Goal: Task Accomplishment & Management: Manage account settings

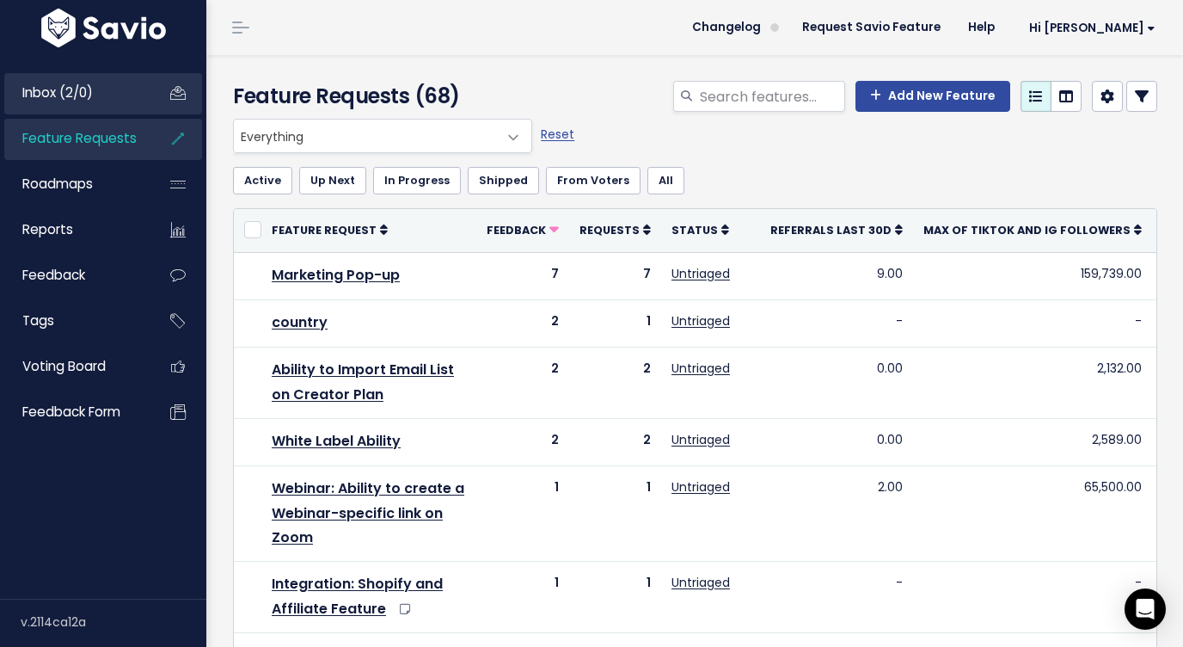
click at [85, 113] on li "Inbox (2/0)" at bounding box center [103, 93] width 198 height 41
click at [115, 97] on link "Inbox (2/0)" at bounding box center [73, 93] width 138 height 40
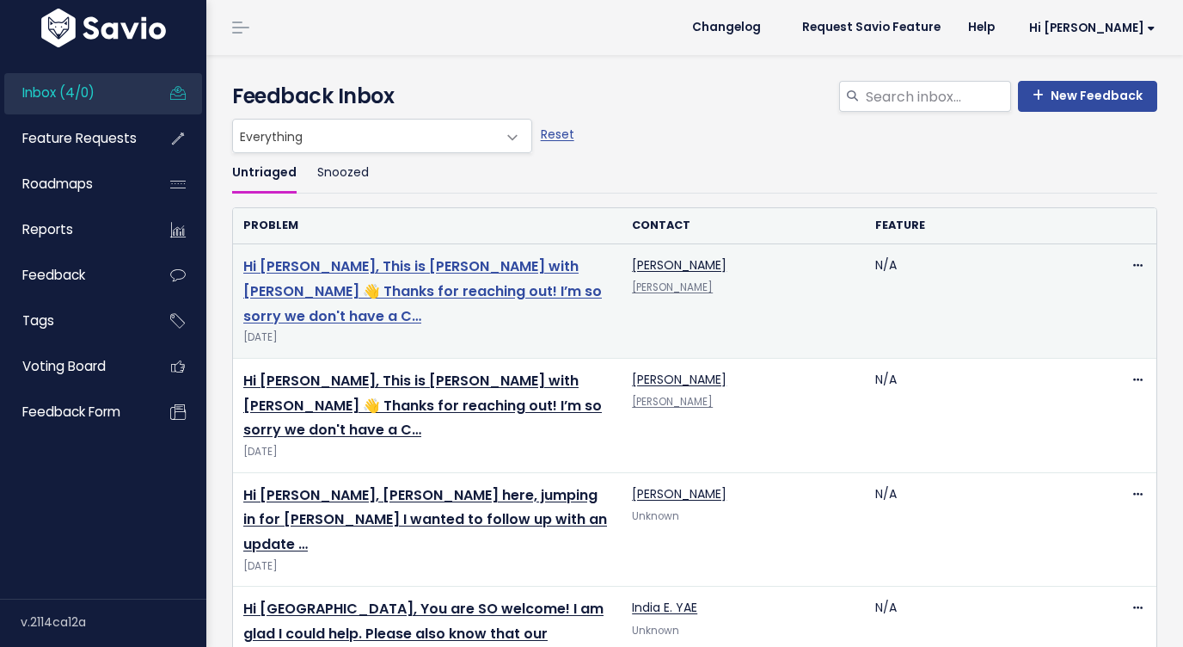
click at [376, 265] on link "Hi Ann, This is Darius with Stan 👋 Thanks for reaching out! I’m so sorry we don…" at bounding box center [422, 291] width 359 height 70
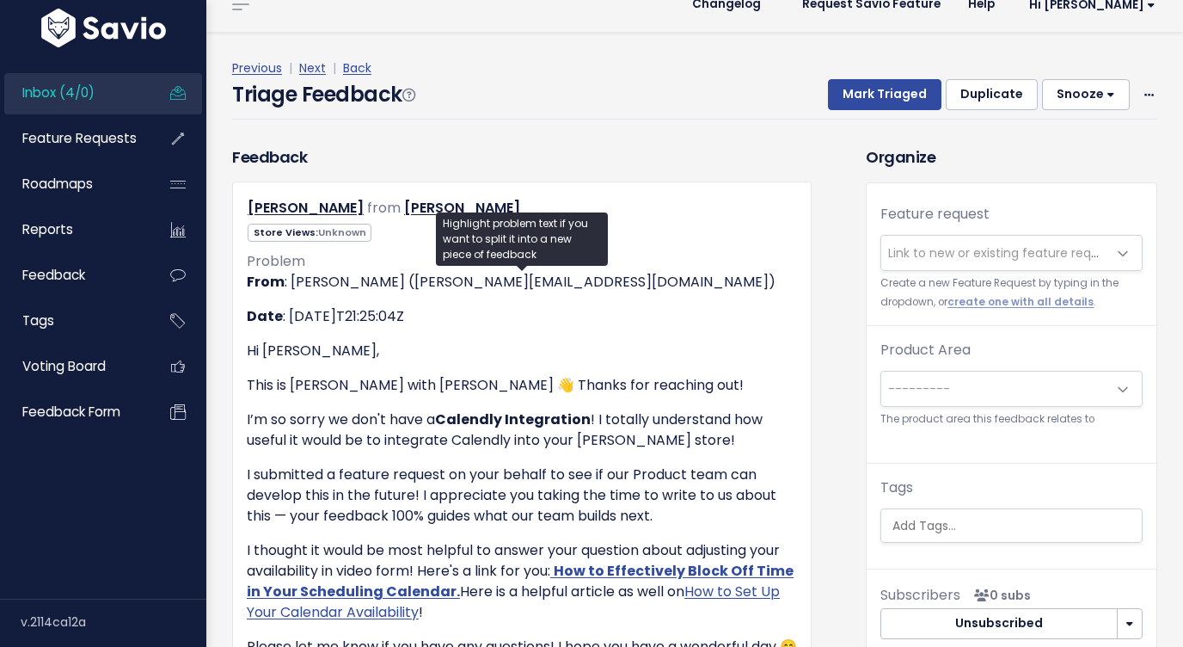
scroll to position [28, 0]
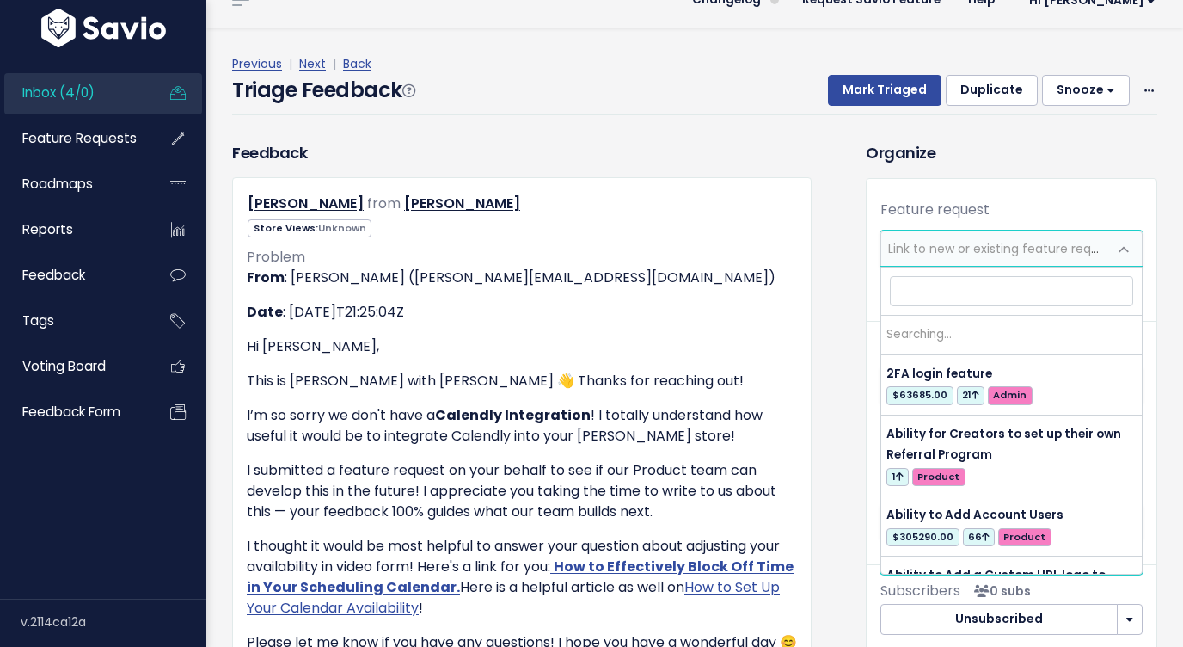
click at [941, 241] on span "Link to new or existing feature request..." at bounding box center [1006, 248] width 237 height 17
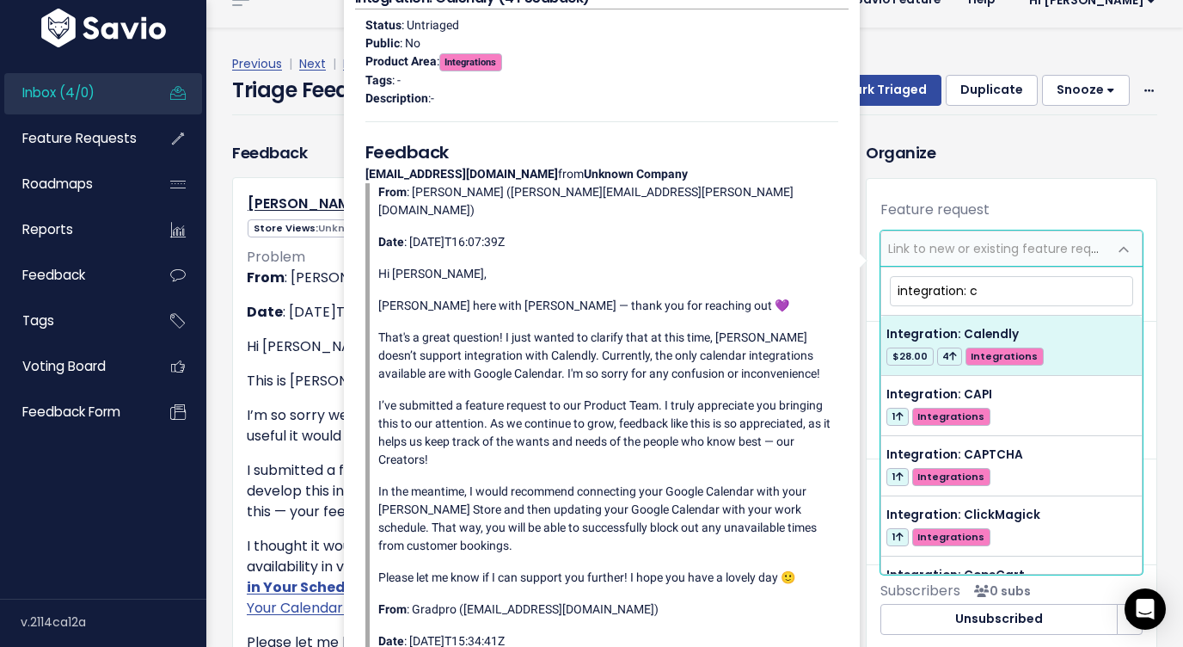
type input "integration: c"
select select "61544"
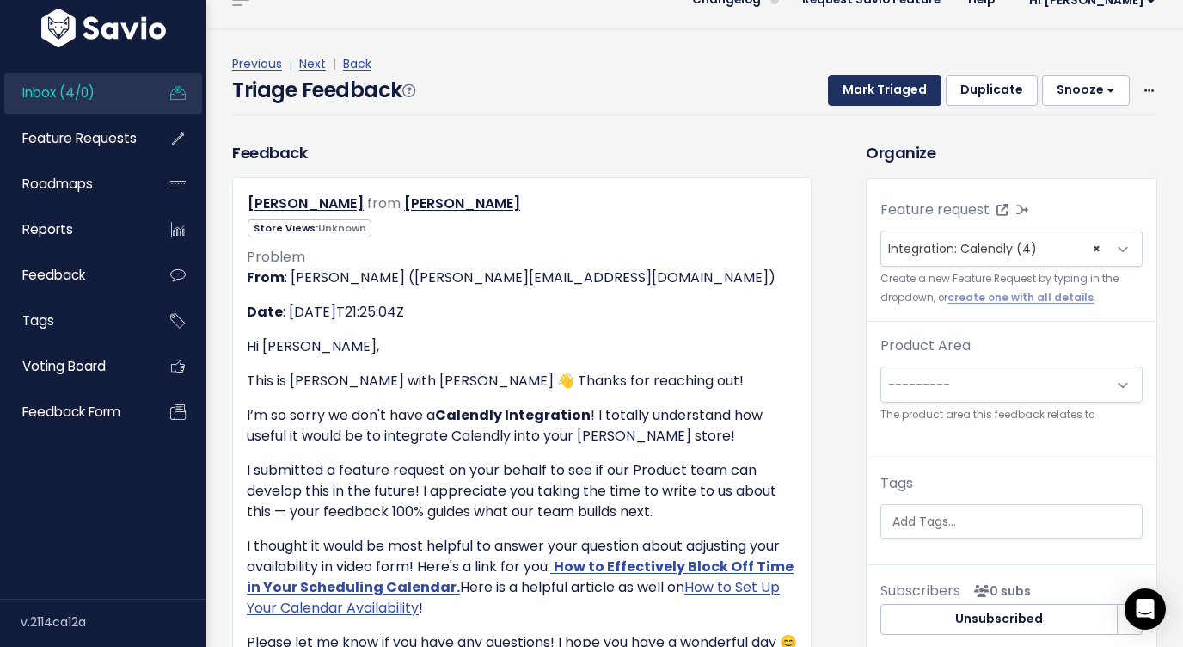
click at [903, 94] on button "Mark Triaged" at bounding box center [884, 90] width 113 height 31
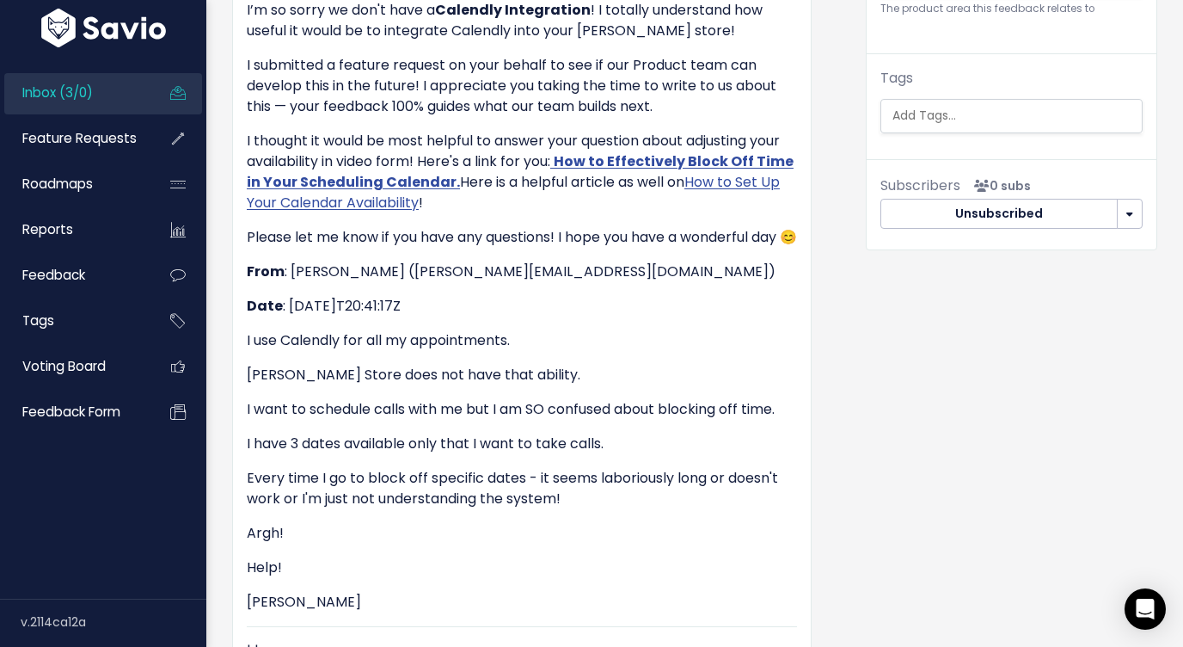
scroll to position [508, 0]
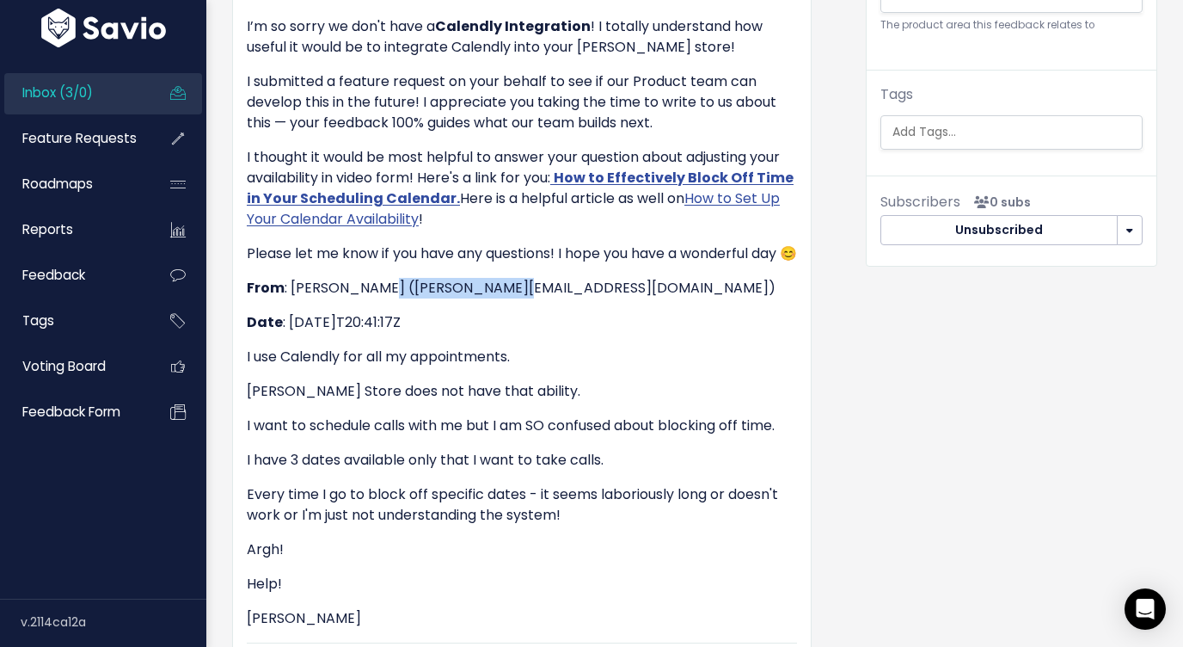
drag, startPoint x: 524, startPoint y: 290, endPoint x: 382, endPoint y: 289, distance: 142.7
click at [382, 289] on p "From : [PERSON_NAME] ([PERSON_NAME][EMAIL_ADDRESS][DOMAIN_NAME])" at bounding box center [522, 288] width 550 height 21
copy p "[PERSON_NAME][EMAIL_ADDRESS][DOMAIN_NAME]"
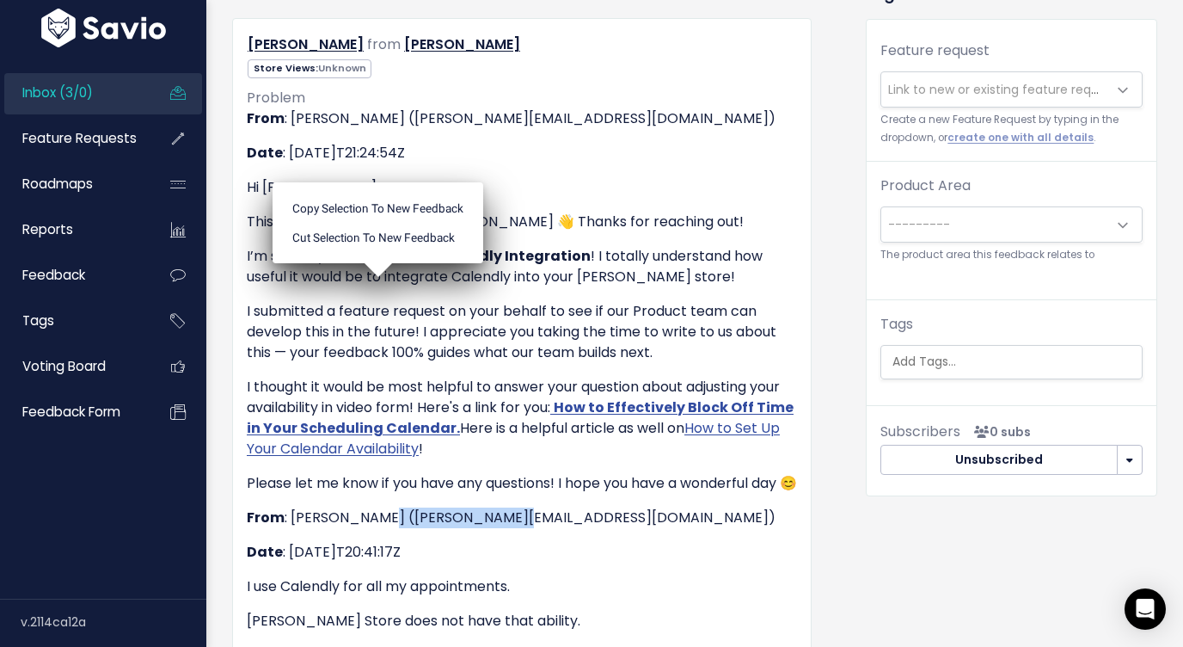
scroll to position [0, 0]
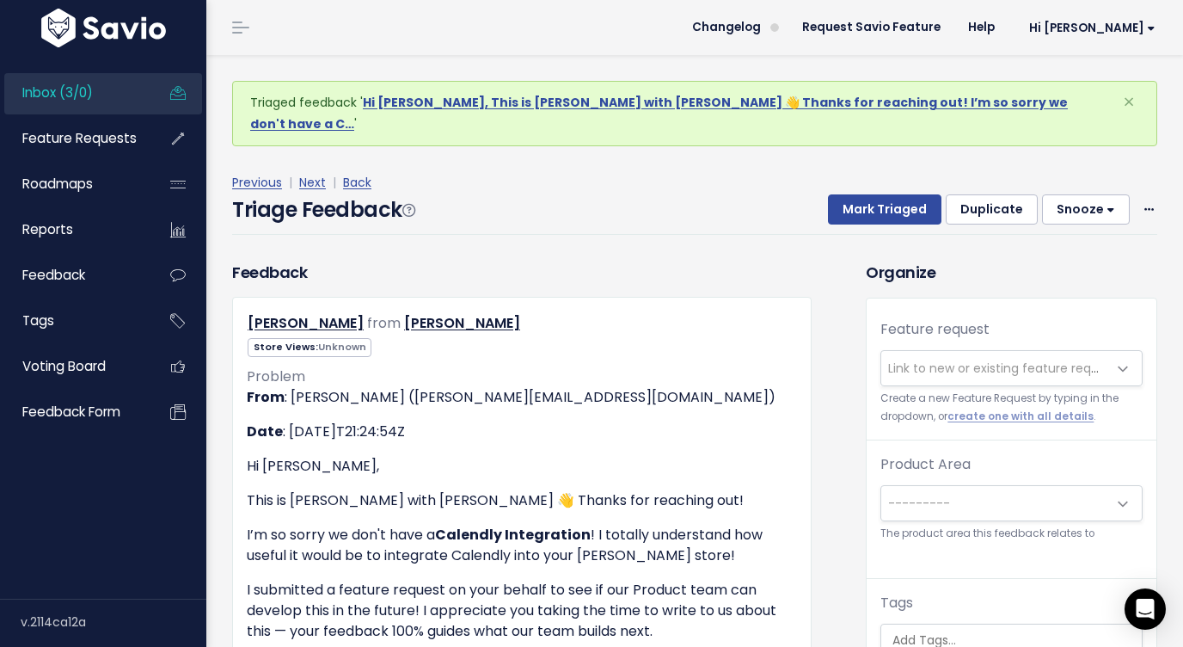
click at [757, 194] on div "Triage Feedback Mark Triaged Duplicate Snooze 1 day 3 days 7 days 14 days Edit …" at bounding box center [694, 214] width 925 height 40
click at [1138, 194] on div "Mark Triaged Duplicate Snooze 1 day 3 days 7 days 14 days Edit Delete" at bounding box center [982, 209] width 350 height 31
click at [1147, 205] on icon at bounding box center [1148, 210] width 9 height 11
click at [1053, 274] on link "Delete" at bounding box center [1081, 291] width 124 height 34
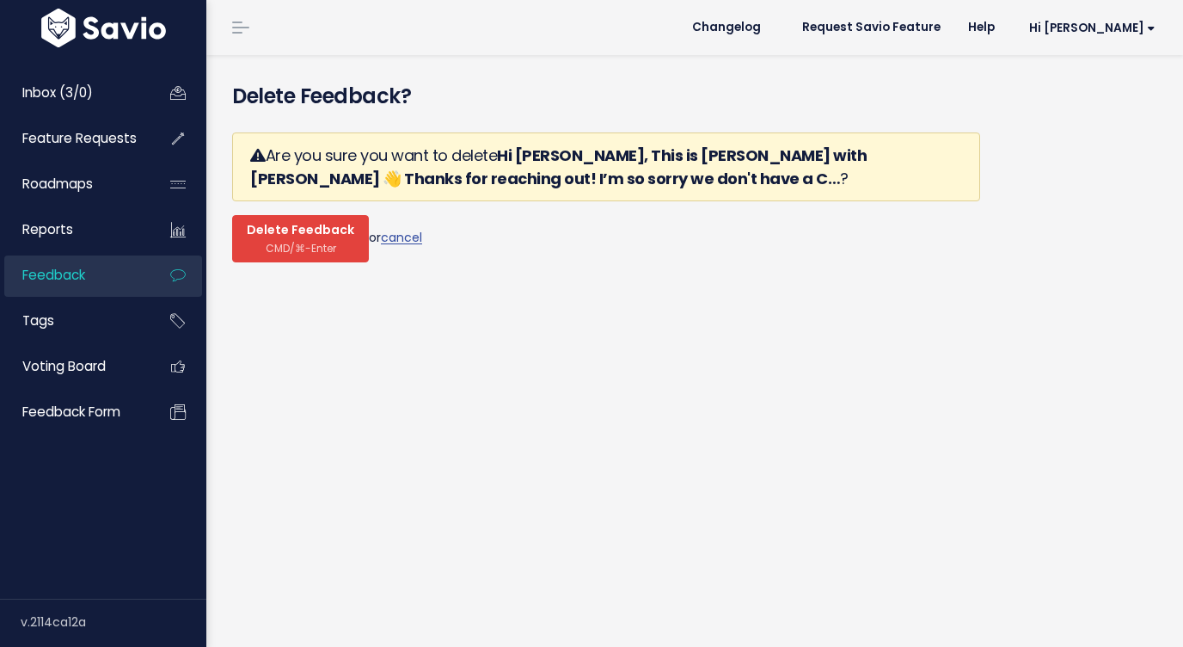
click at [295, 236] on span "Delete Feedback" at bounding box center [300, 230] width 107 height 15
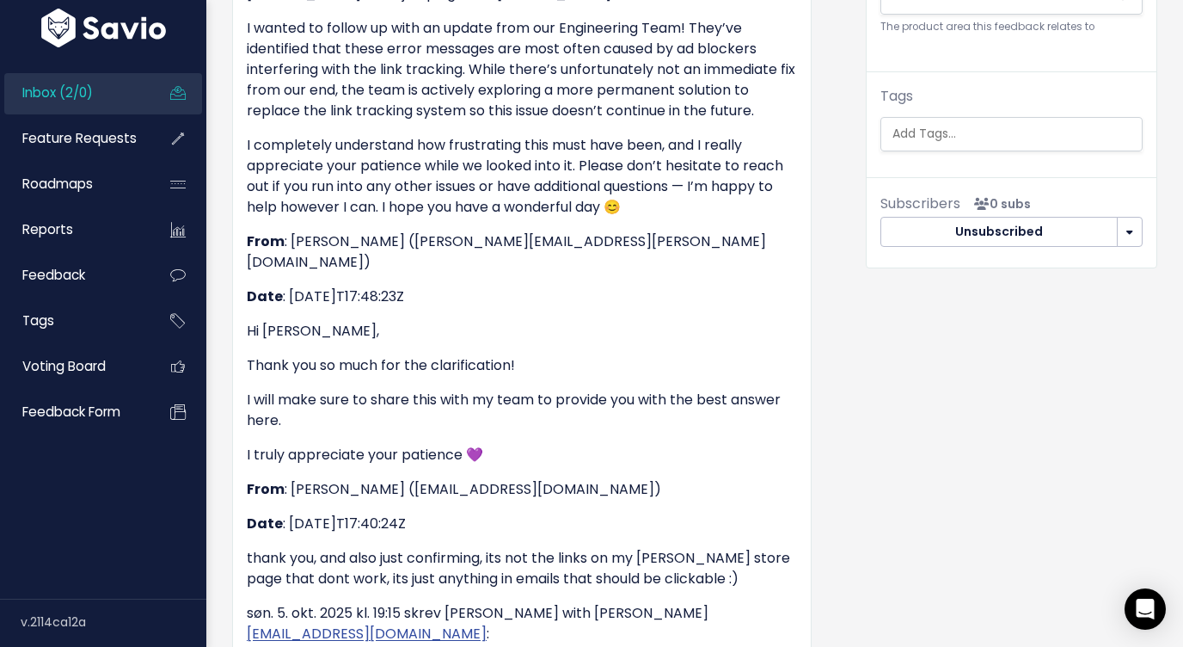
scroll to position [616, 0]
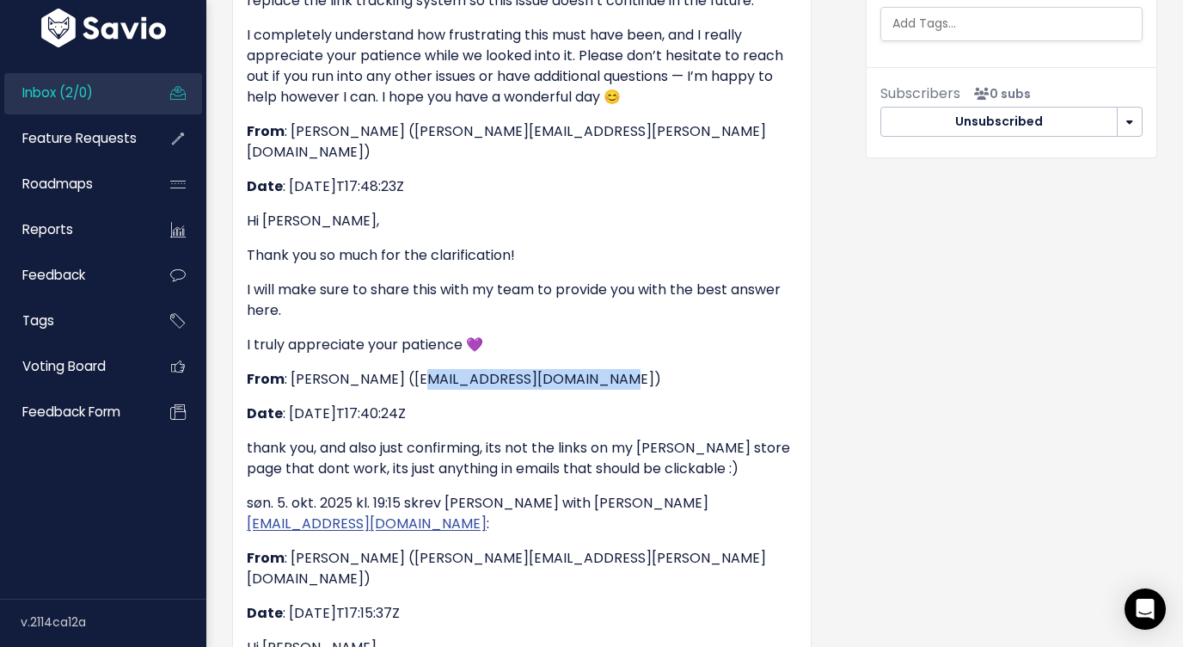
drag, startPoint x: 573, startPoint y: 334, endPoint x: 398, endPoint y: 338, distance: 175.4
click at [398, 369] on p "From : [PERSON_NAME] ([EMAIL_ADDRESS][DOMAIN_NAME])" at bounding box center [522, 379] width 550 height 21
copy p "evelynholistic@gmail.com"
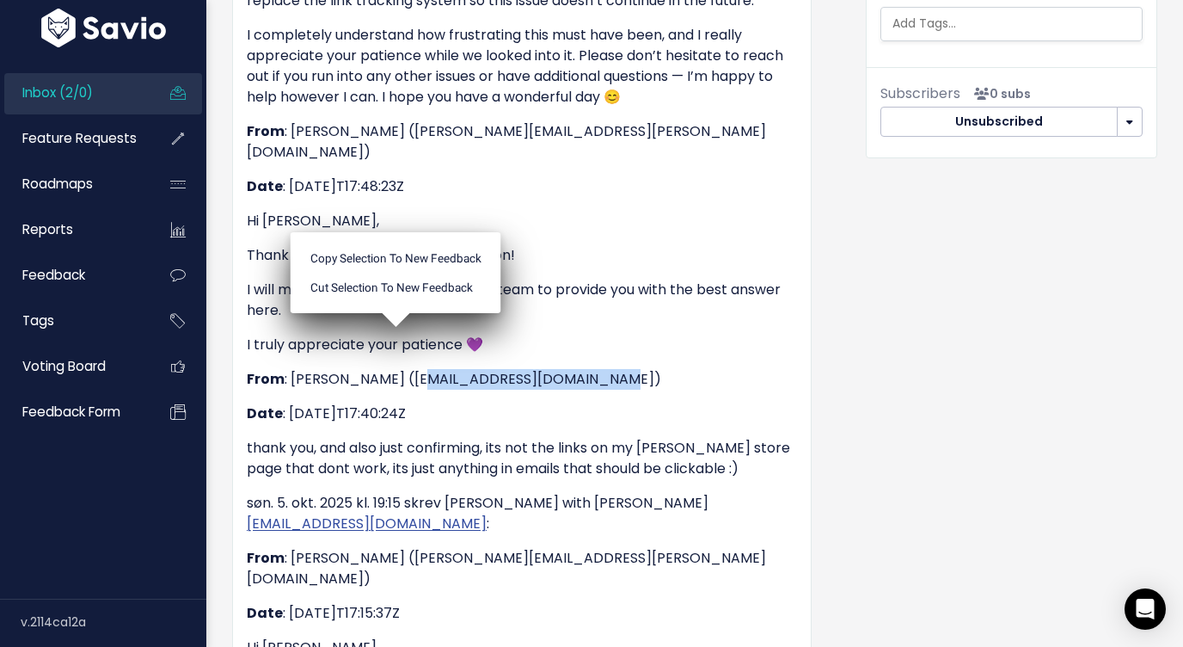
copy p "evelynholistic@gmail.com"
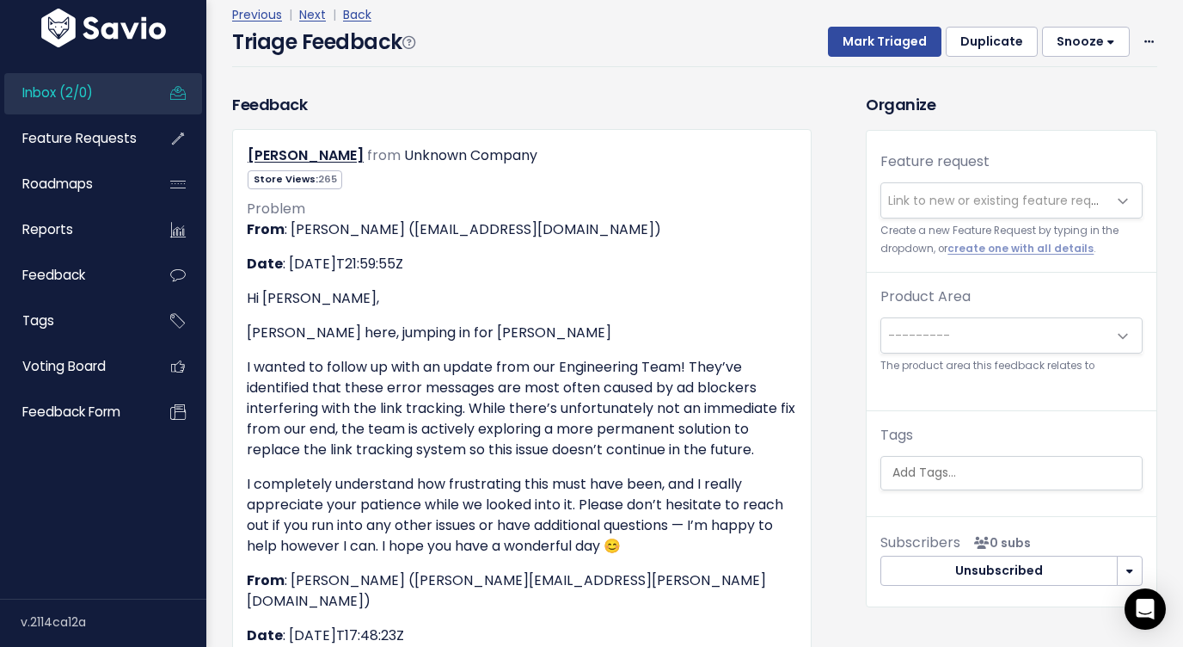
scroll to position [0, 0]
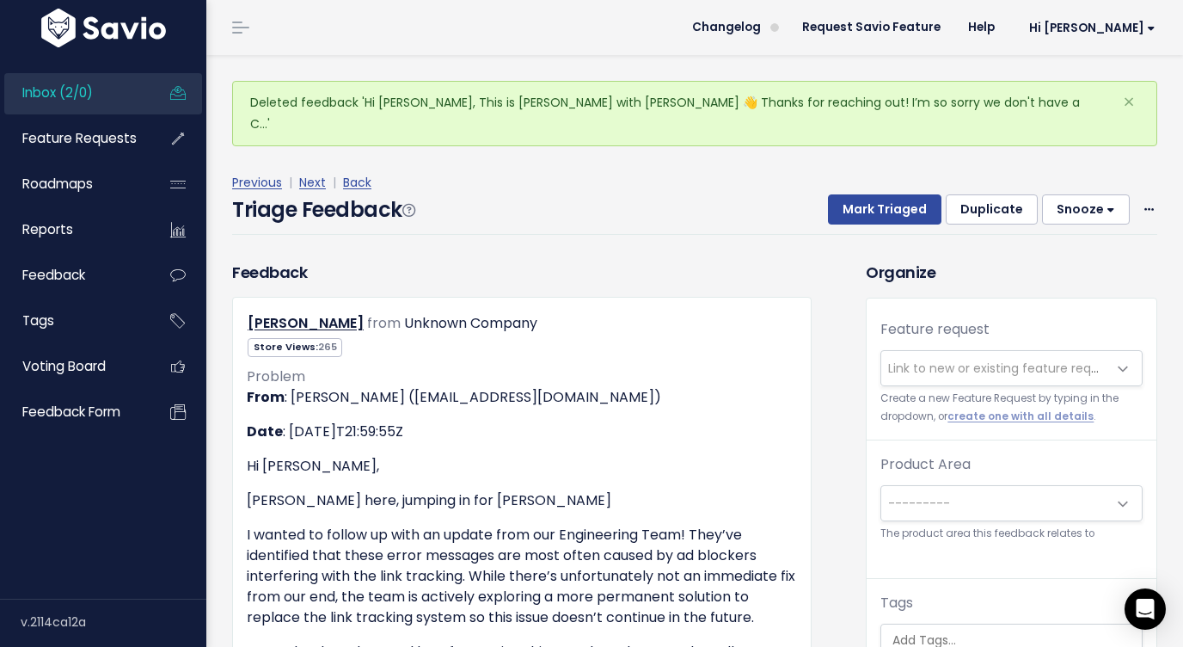
click at [941, 389] on small "Create a new Feature Request by typing in the dropdown, or create one with all …" at bounding box center [1011, 407] width 262 height 37
click at [935, 355] on span "Link to new or existing feature request..." at bounding box center [994, 368] width 226 height 34
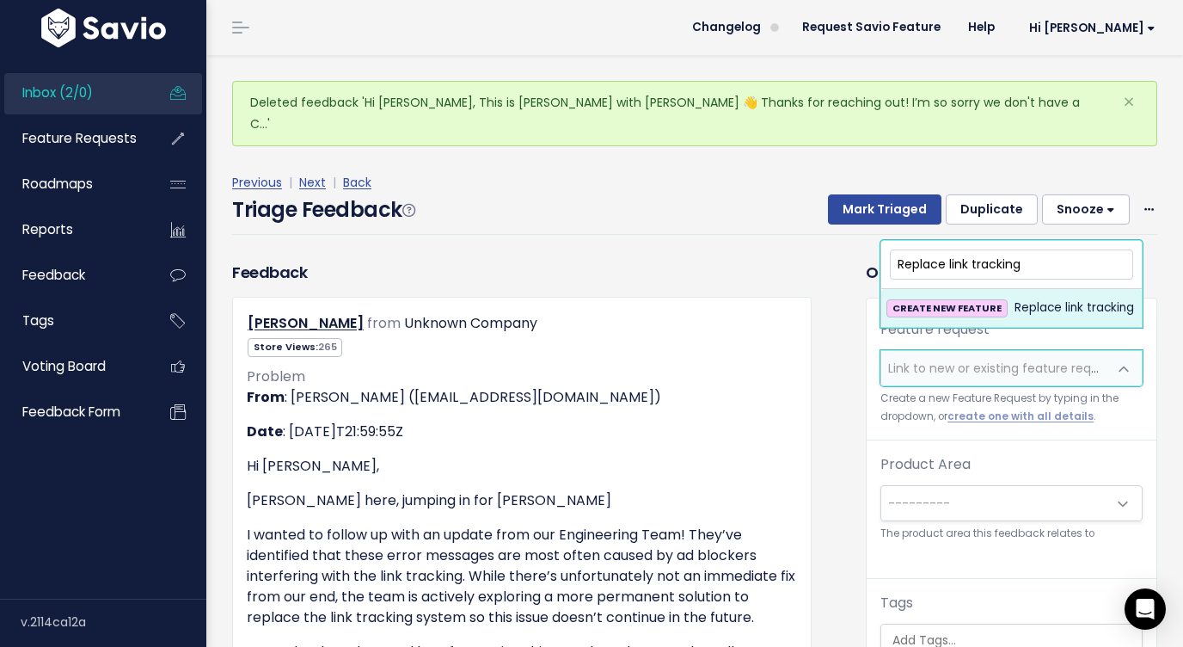
type input "Replace link tracking"
click at [1053, 306] on span "Replace link tracking" at bounding box center [1074, 307] width 120 height 21
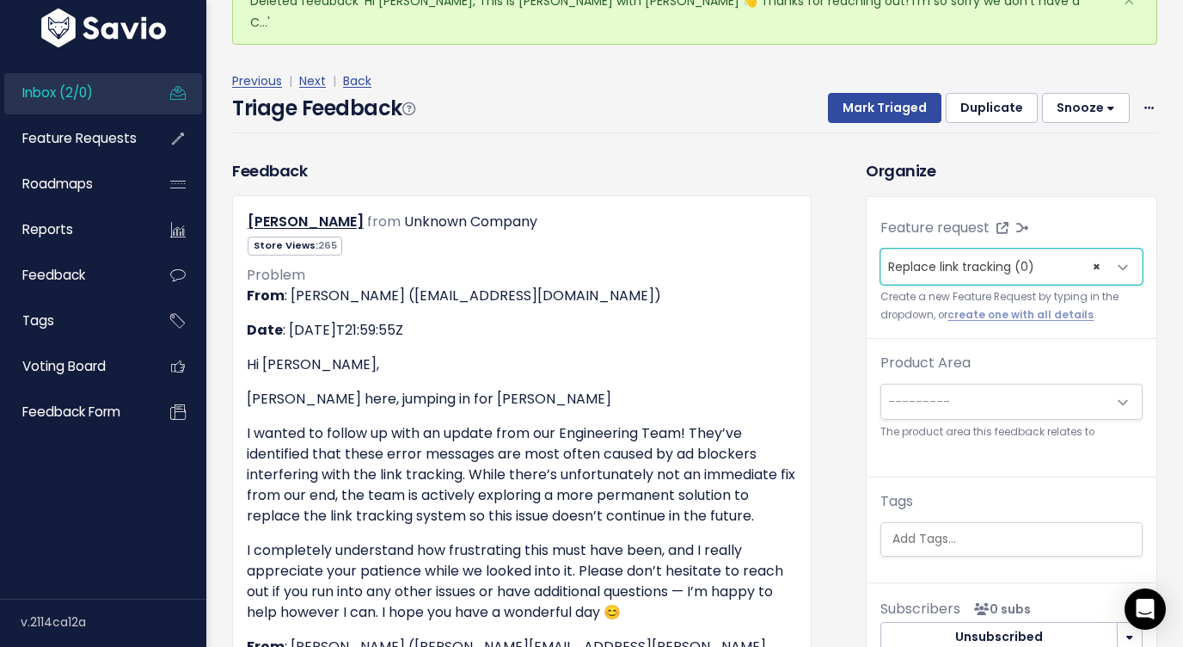
scroll to position [101, 0]
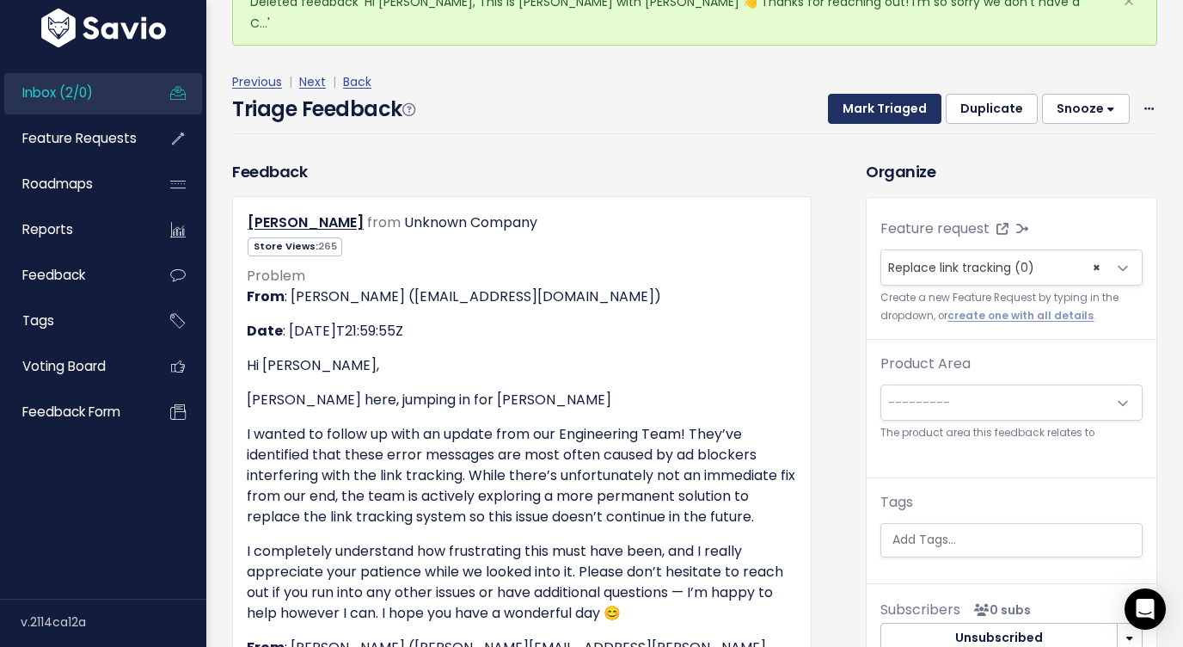
click at [912, 94] on button "Mark Triaged" at bounding box center [884, 109] width 113 height 31
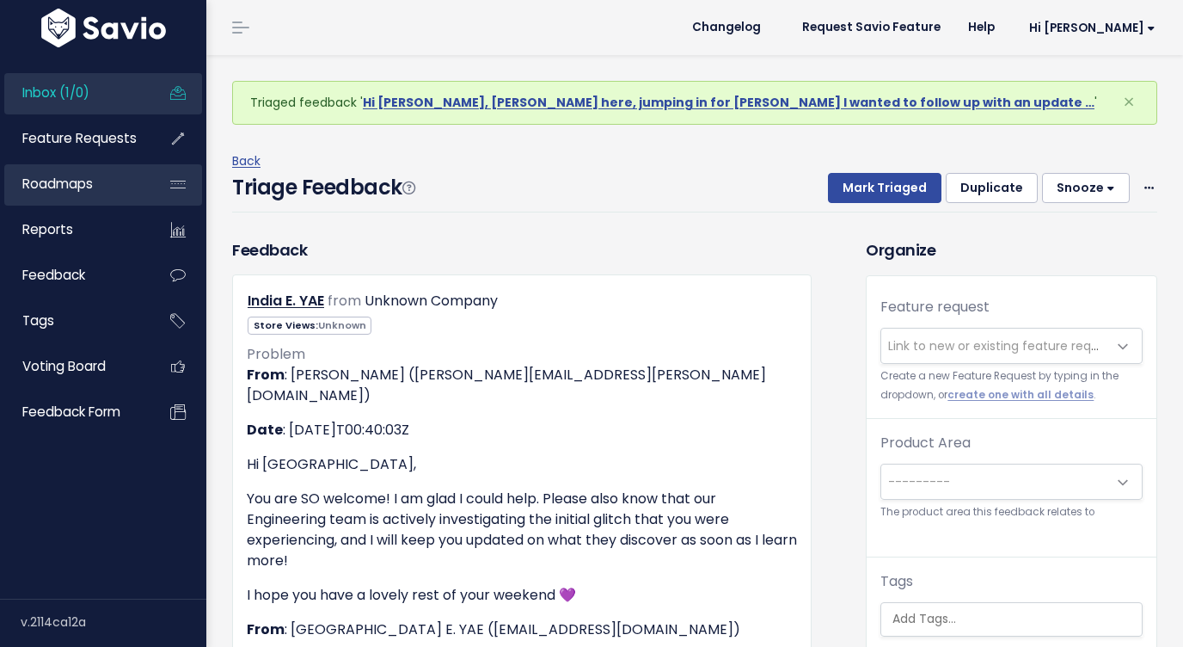
click at [82, 181] on span "Roadmaps" at bounding box center [57, 184] width 70 height 18
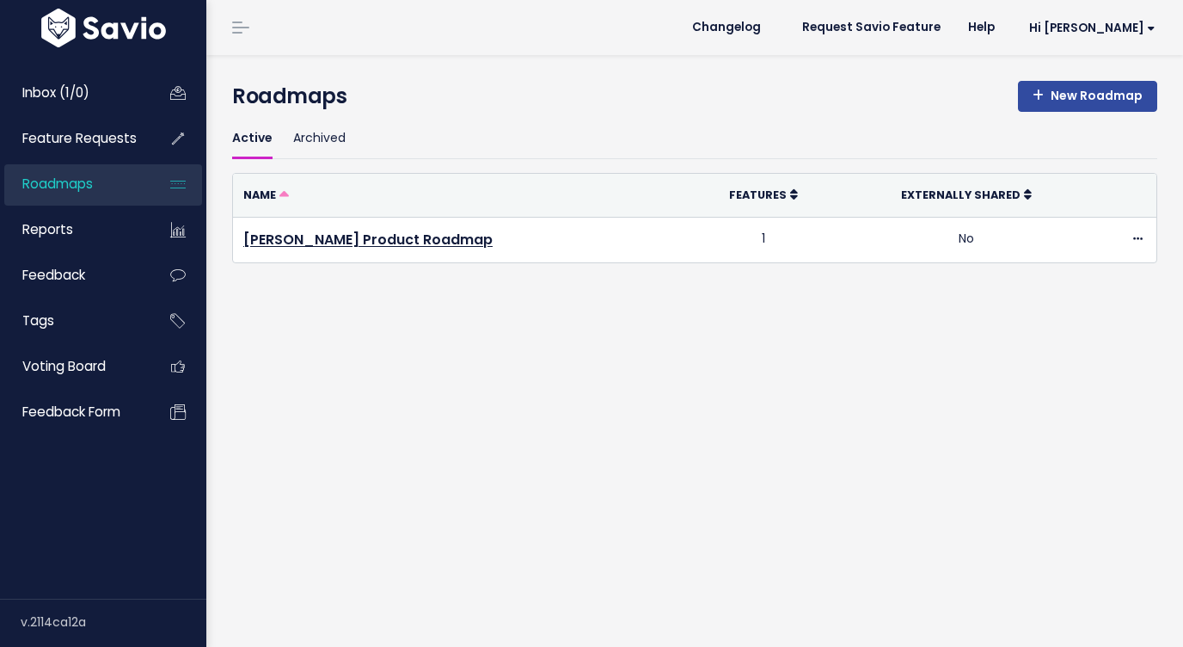
click at [81, 150] on link "Feature Requests" at bounding box center [73, 139] width 138 height 40
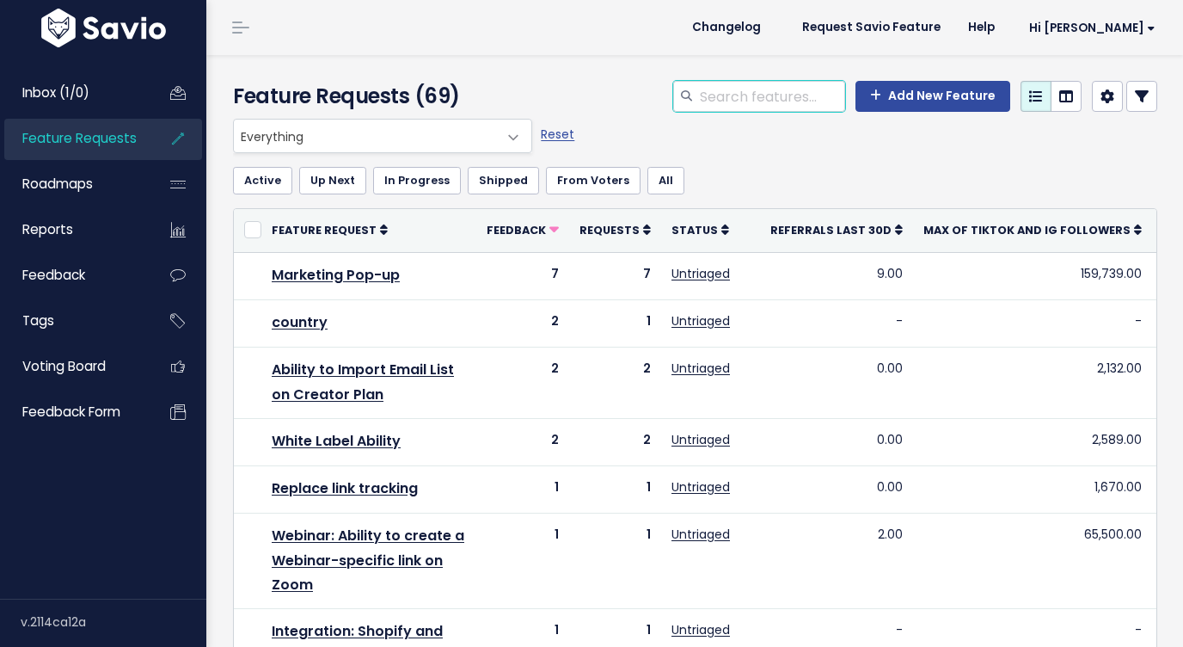
click at [705, 95] on input "search" at bounding box center [771, 96] width 147 height 31
click at [558, 137] on link "Reset" at bounding box center [558, 134] width 34 height 17
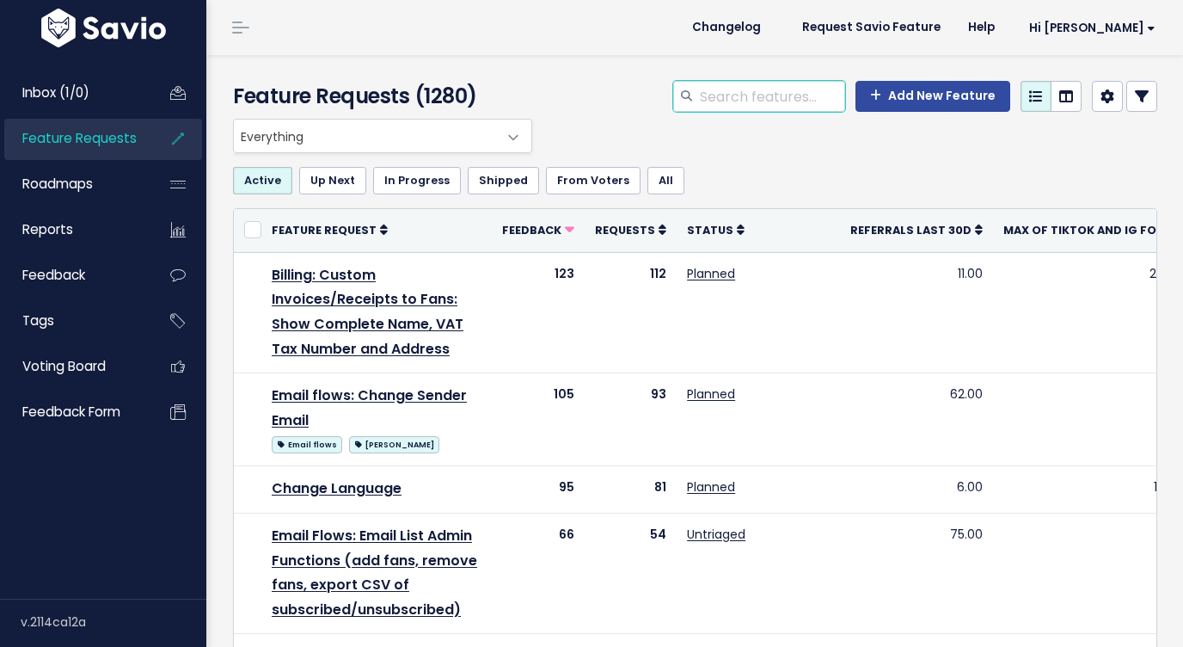
click at [782, 89] on input "search" at bounding box center [771, 96] width 147 height 31
type input "replace link tracking"
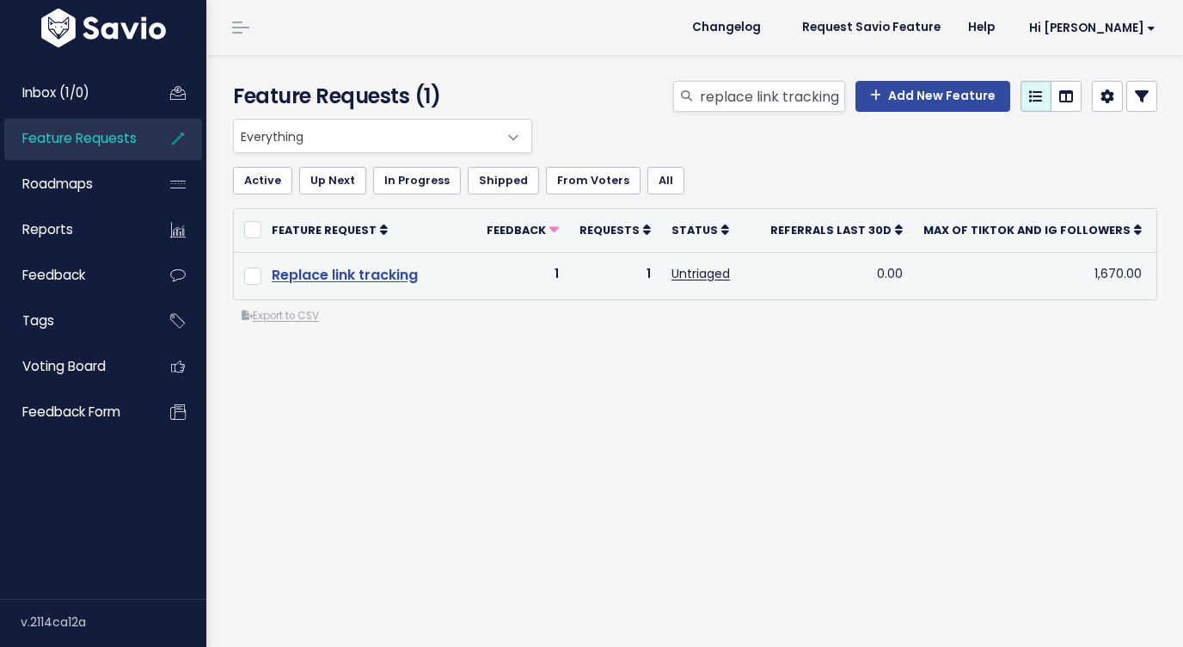
click at [398, 281] on link "Replace link tracking" at bounding box center [345, 275] width 146 height 20
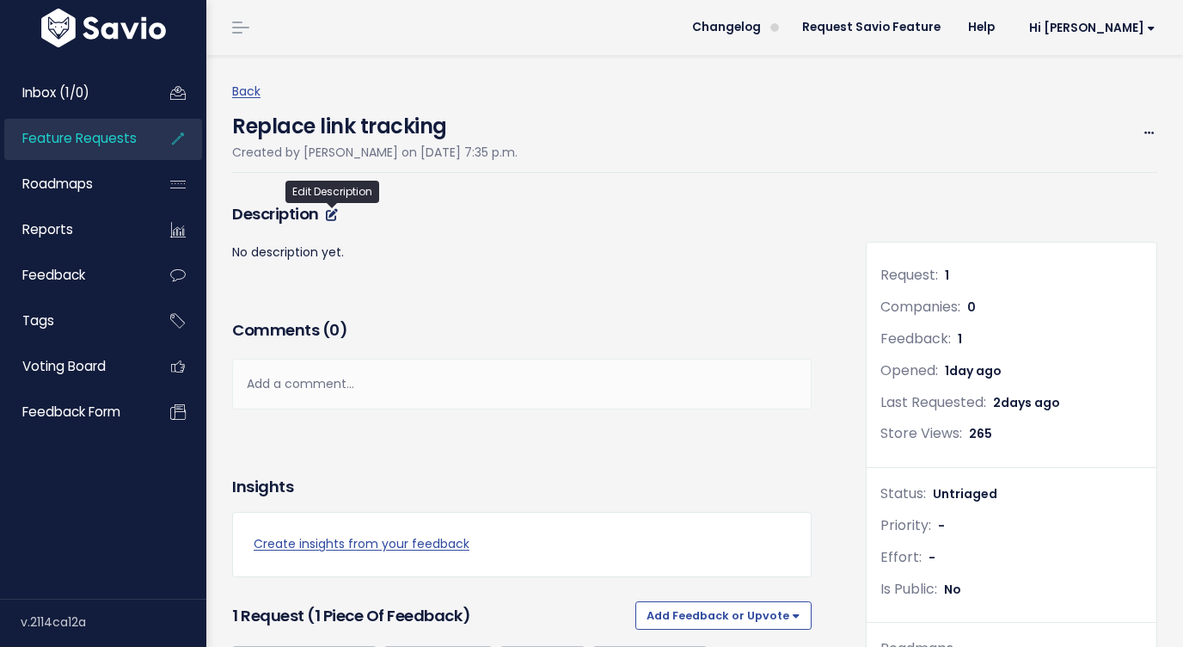
click at [334, 217] on icon at bounding box center [332, 215] width 12 height 12
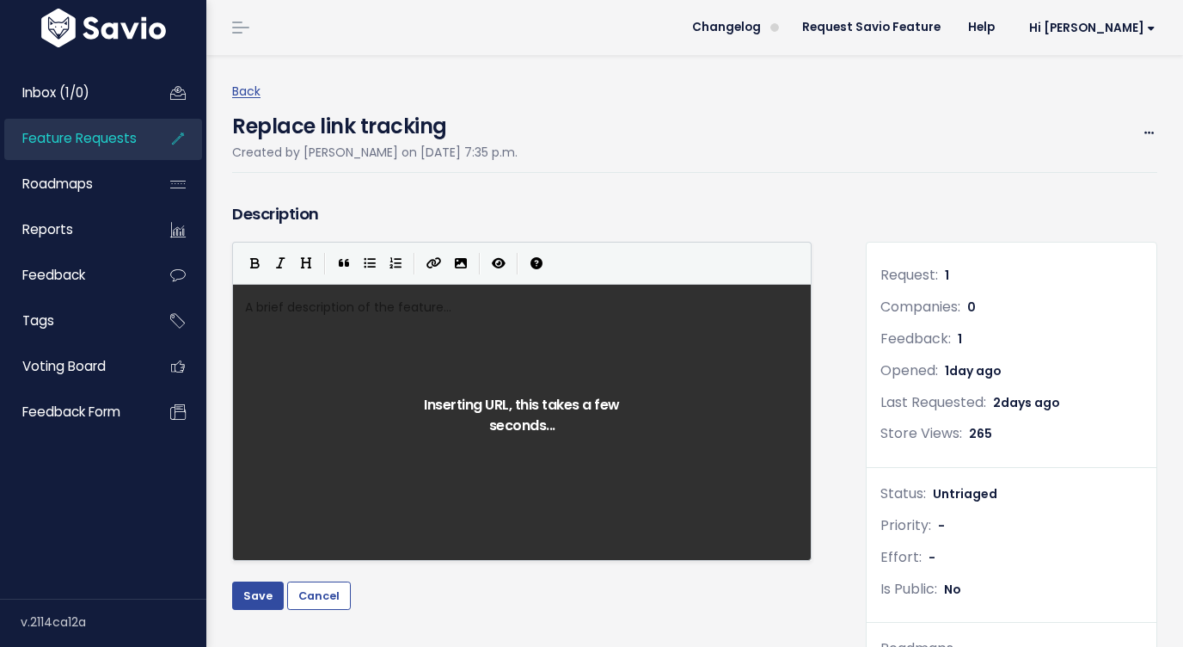
scroll to position [6, 0]
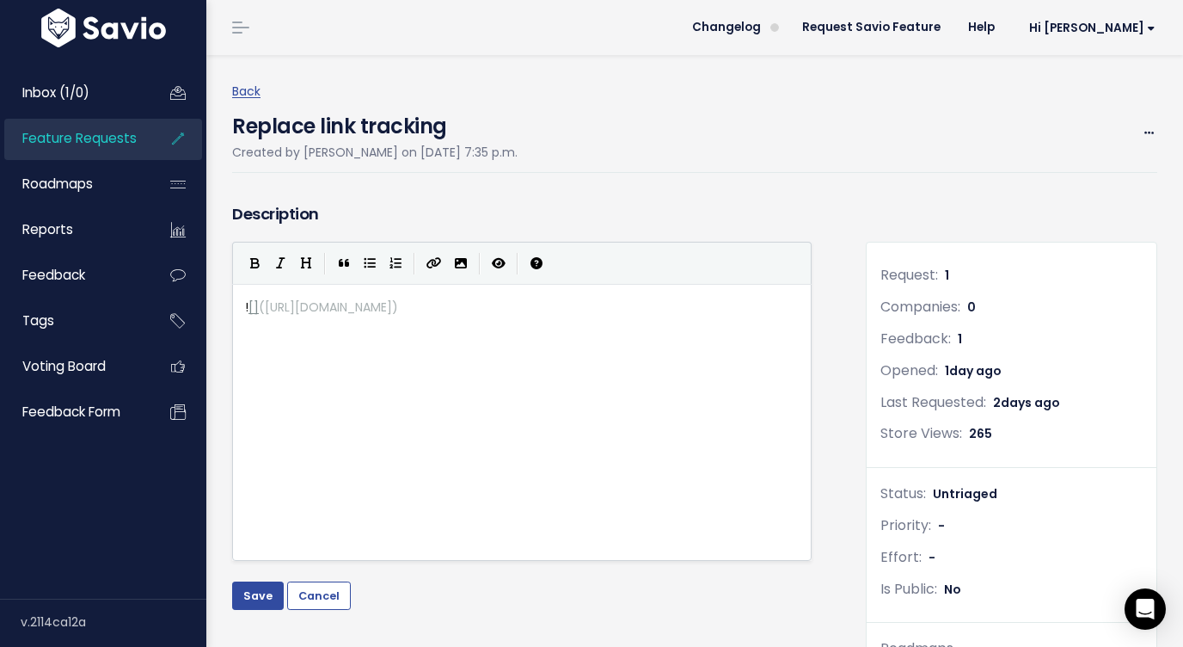
type textarea "![](https://www.savio.io/app/serve-uploaded-mde-image/mde-uploads/2106/izQf_Scr…"
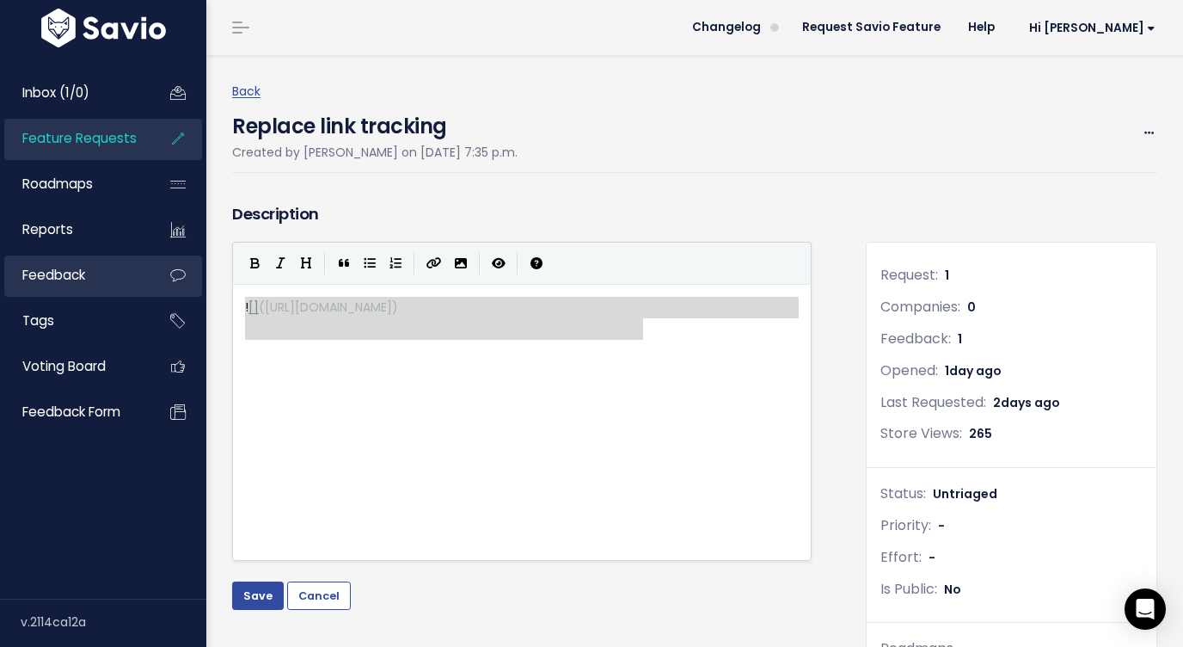
drag, startPoint x: 662, startPoint y: 338, endPoint x: 194, endPoint y: 271, distance: 472.5
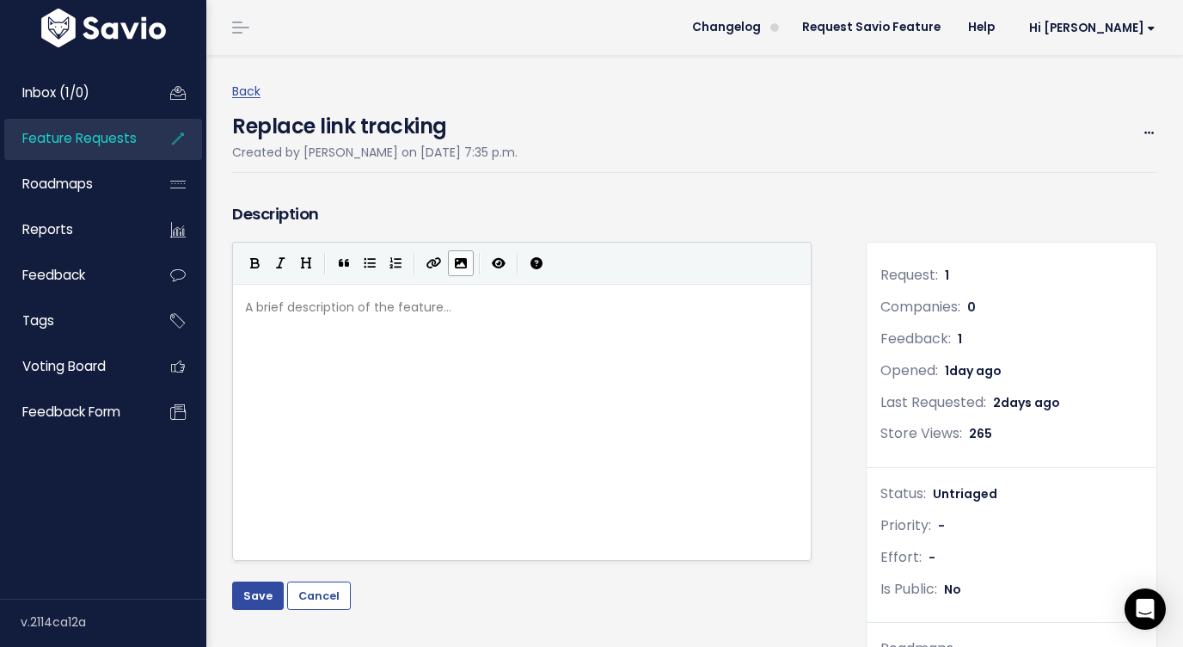
click at [469, 264] on button "Import an image" at bounding box center [461, 263] width 26 height 26
click at [257, 600] on button "Save" at bounding box center [258, 595] width 52 height 28
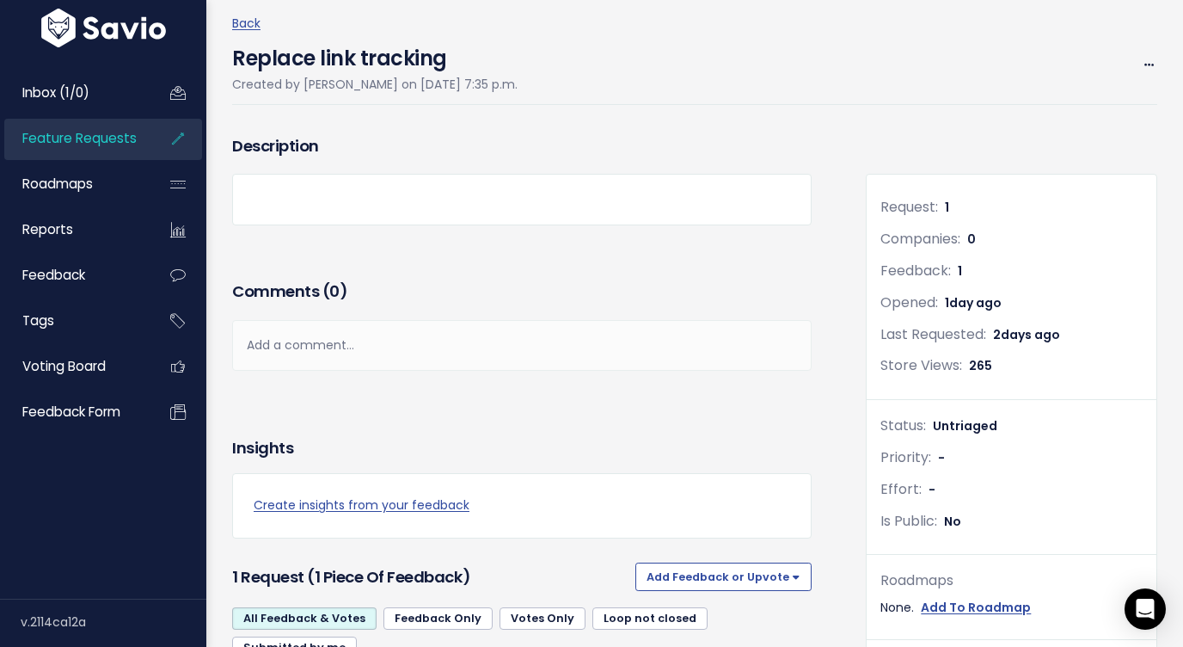
scroll to position [0, 0]
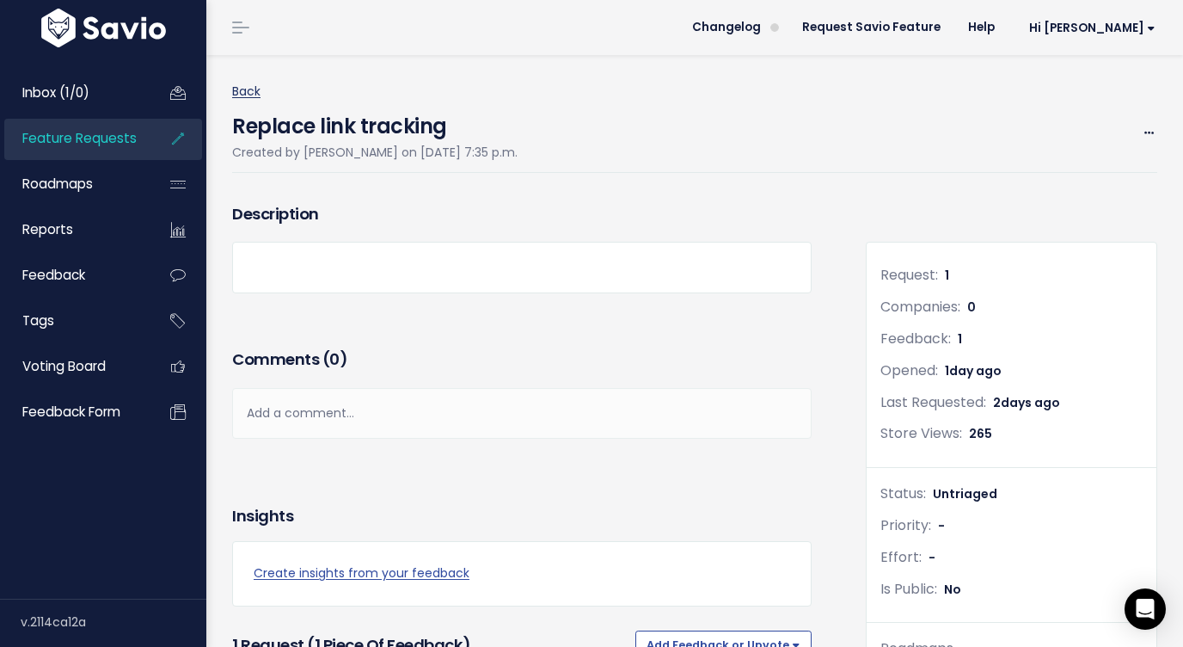
click at [249, 95] on link "Back" at bounding box center [246, 91] width 28 height 17
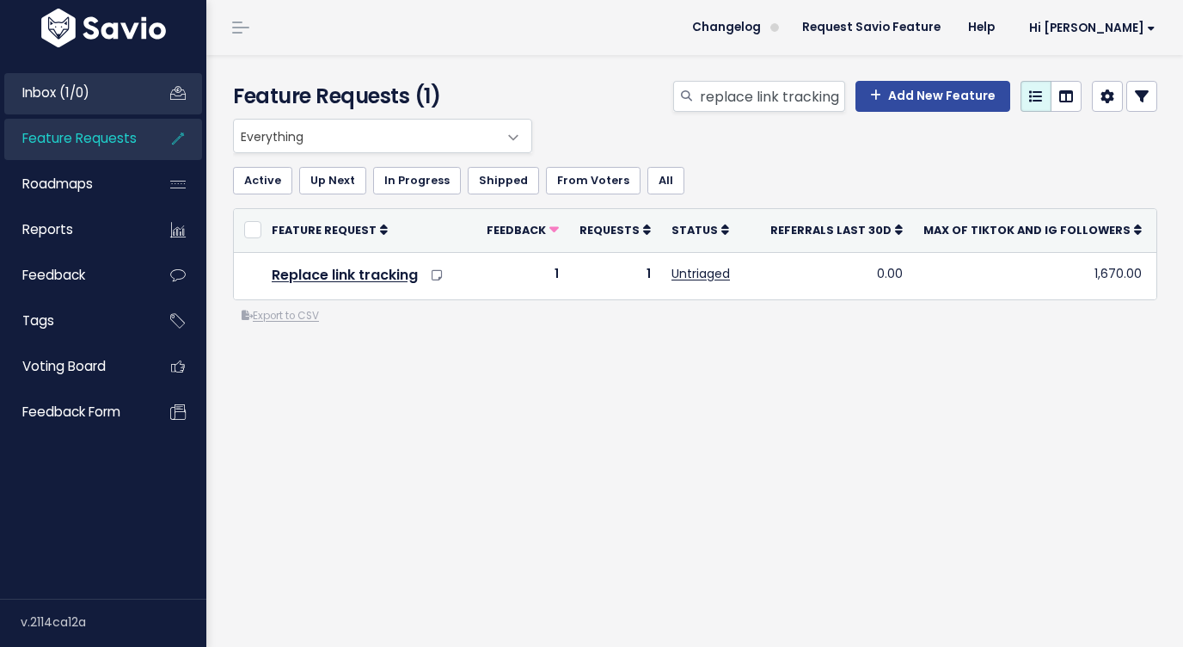
click at [105, 95] on link "Inbox (1/0)" at bounding box center [73, 93] width 138 height 40
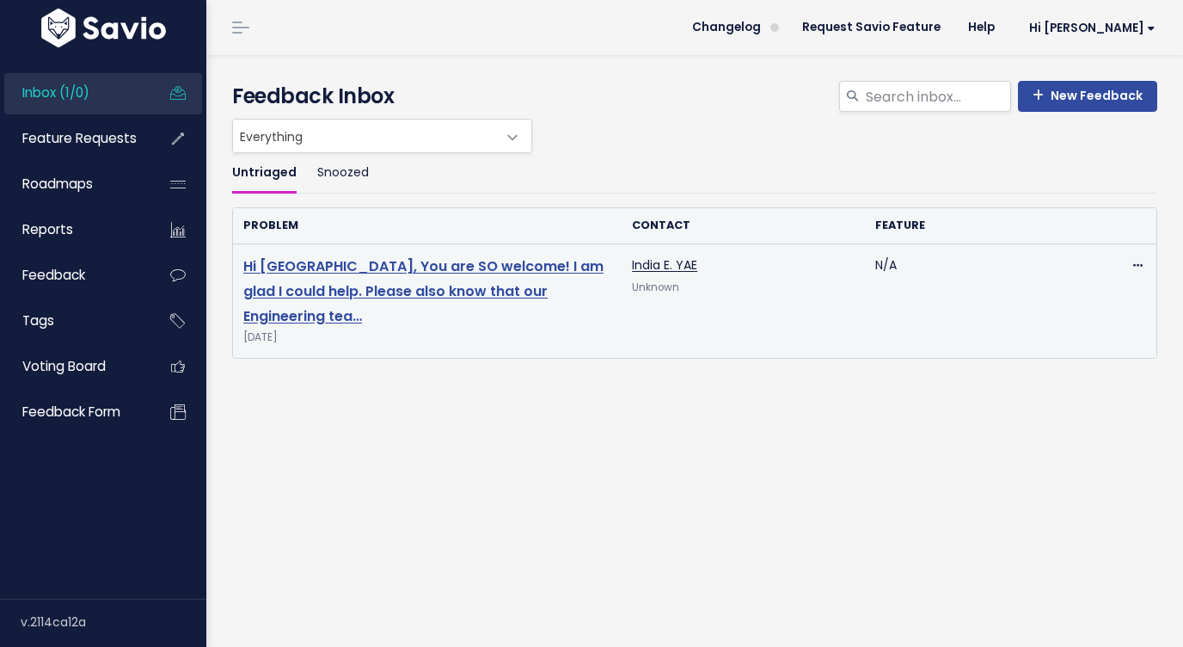
click at [464, 288] on link "Hi [GEOGRAPHIC_DATA], You are SO welcome! I am glad I could help. Please also k…" at bounding box center [423, 291] width 360 height 70
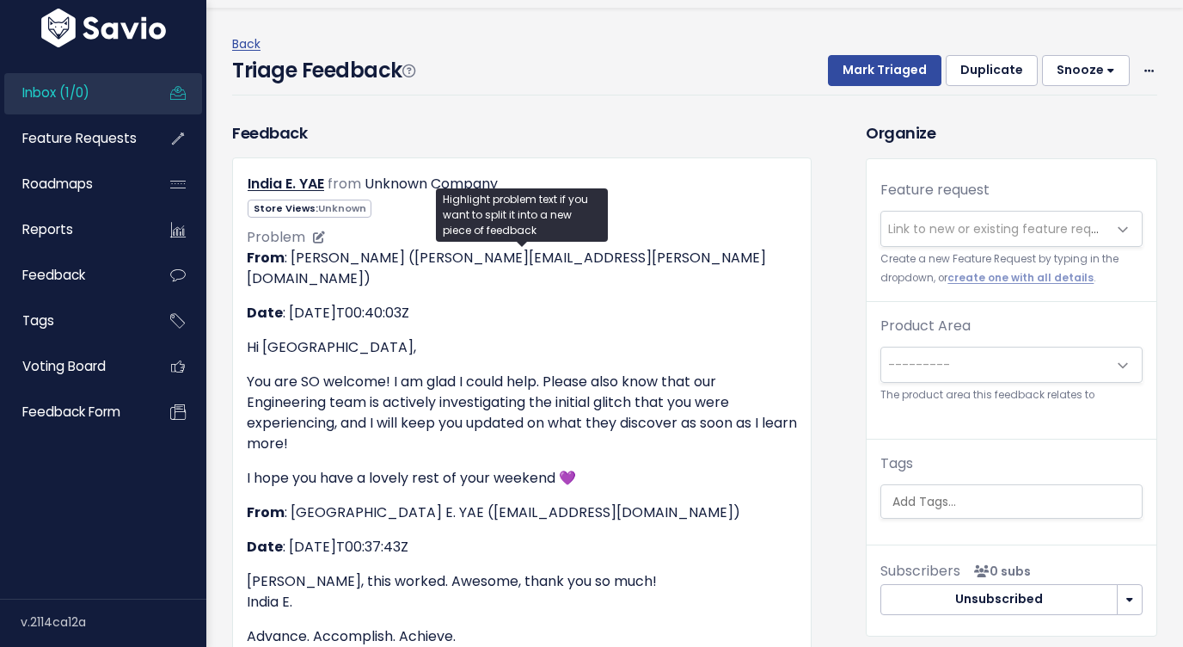
scroll to position [160, 0]
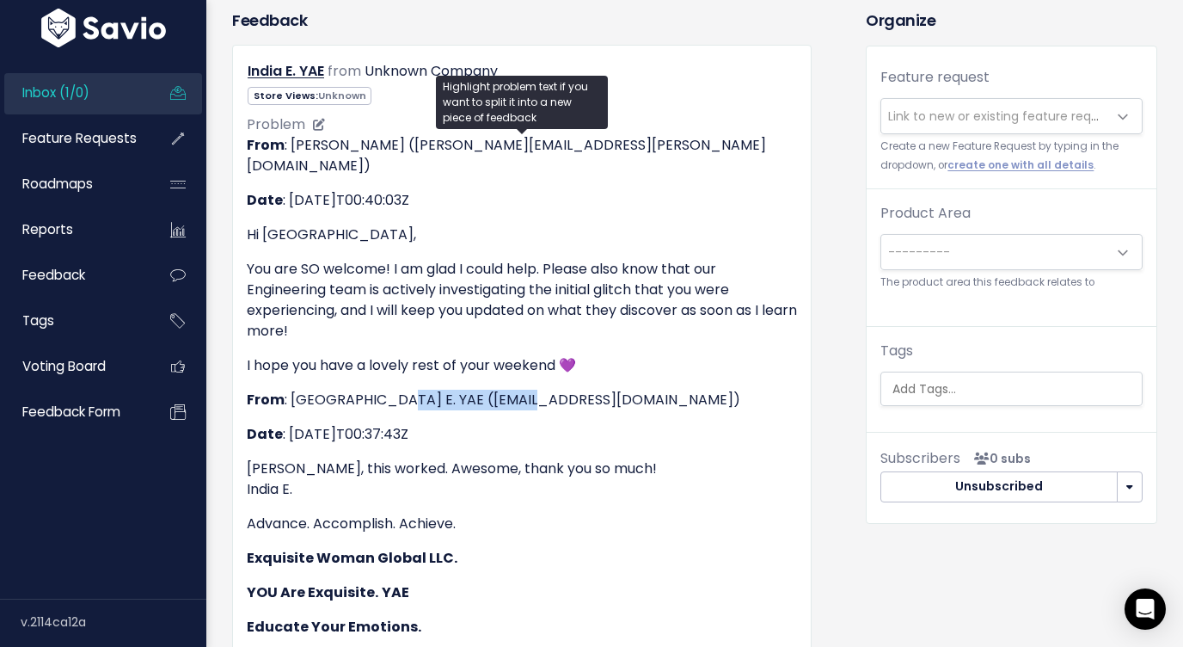
drag, startPoint x: 540, startPoint y: 380, endPoint x: 377, endPoint y: 382, distance: 162.5
click at [377, 389] on p "From : [GEOGRAPHIC_DATA] E. YAE ([EMAIL_ADDRESS][DOMAIN_NAME])" at bounding box center [522, 399] width 550 height 21
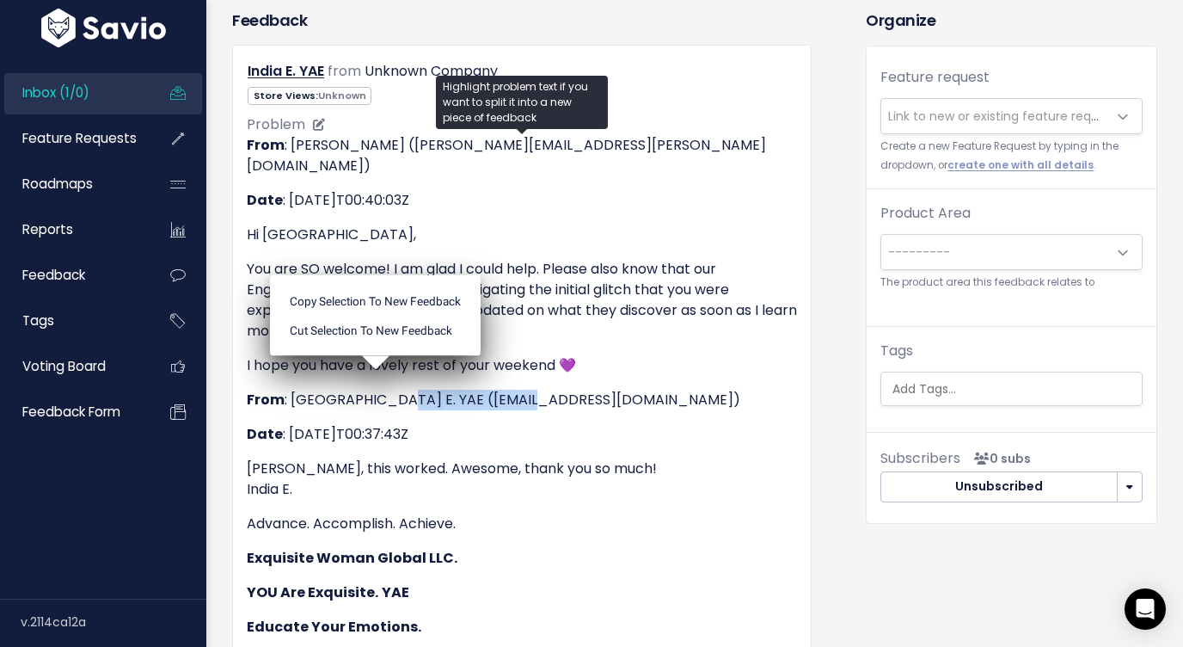
copy p "[EMAIL_ADDRESS][DOMAIN_NAME]"
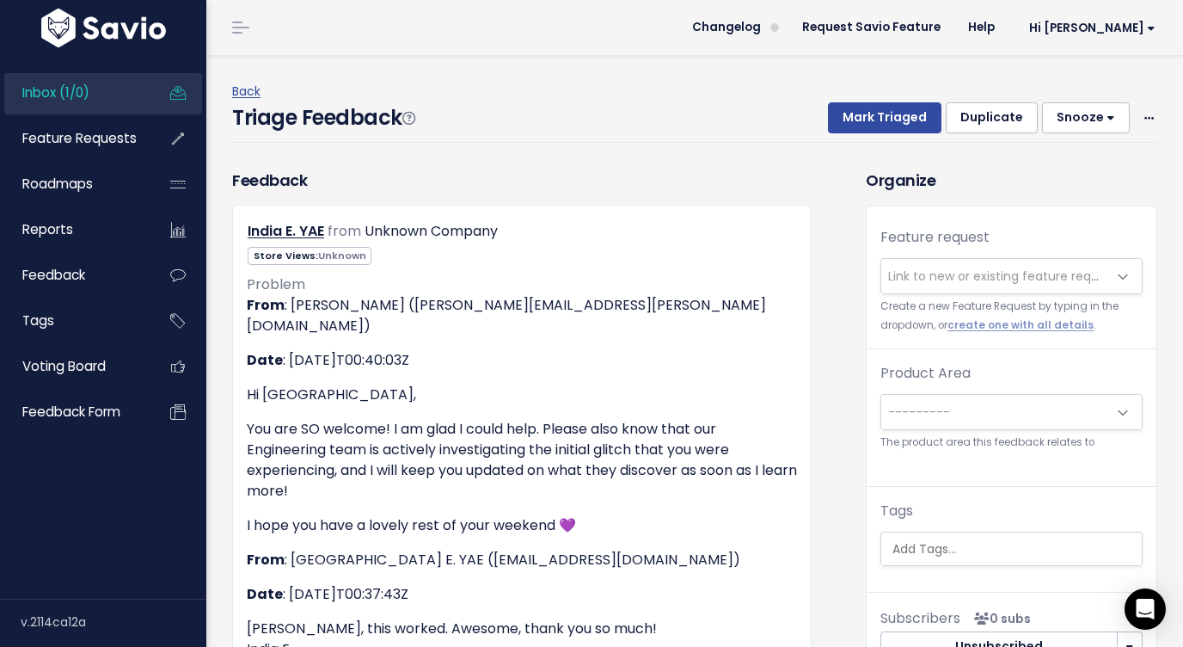
click at [808, 234] on div "India E. YAE from Unknown Company" at bounding box center [522, 231] width 576 height 25
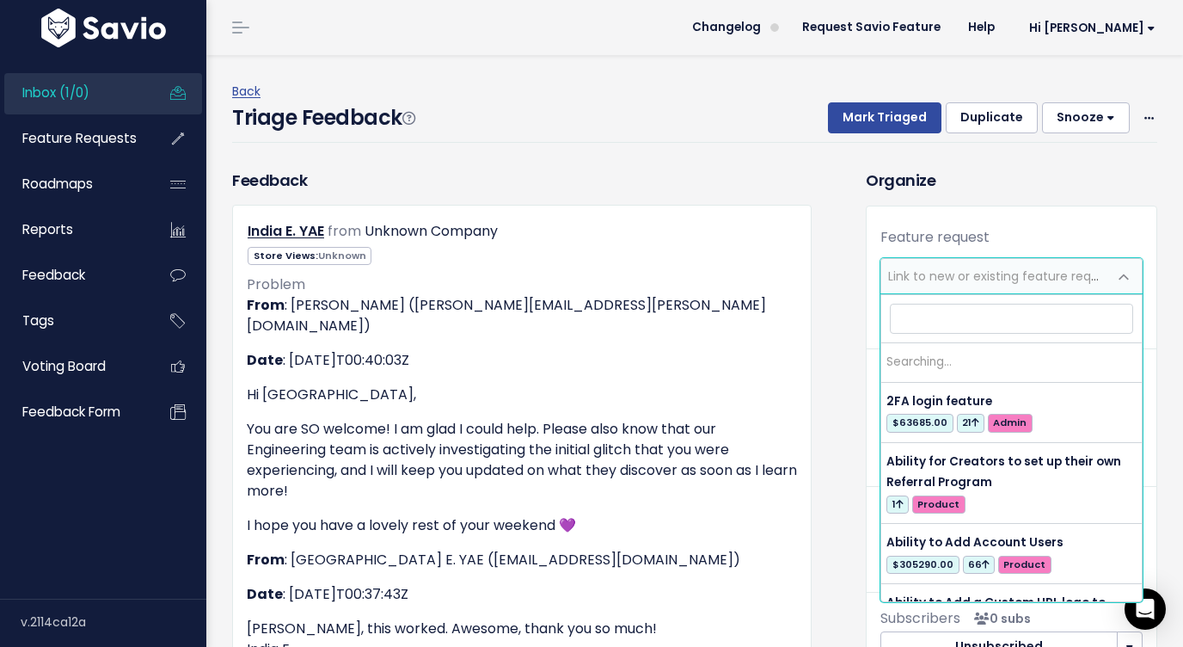
click at [972, 260] on span "Link to new or existing feature request..." at bounding box center [994, 276] width 226 height 34
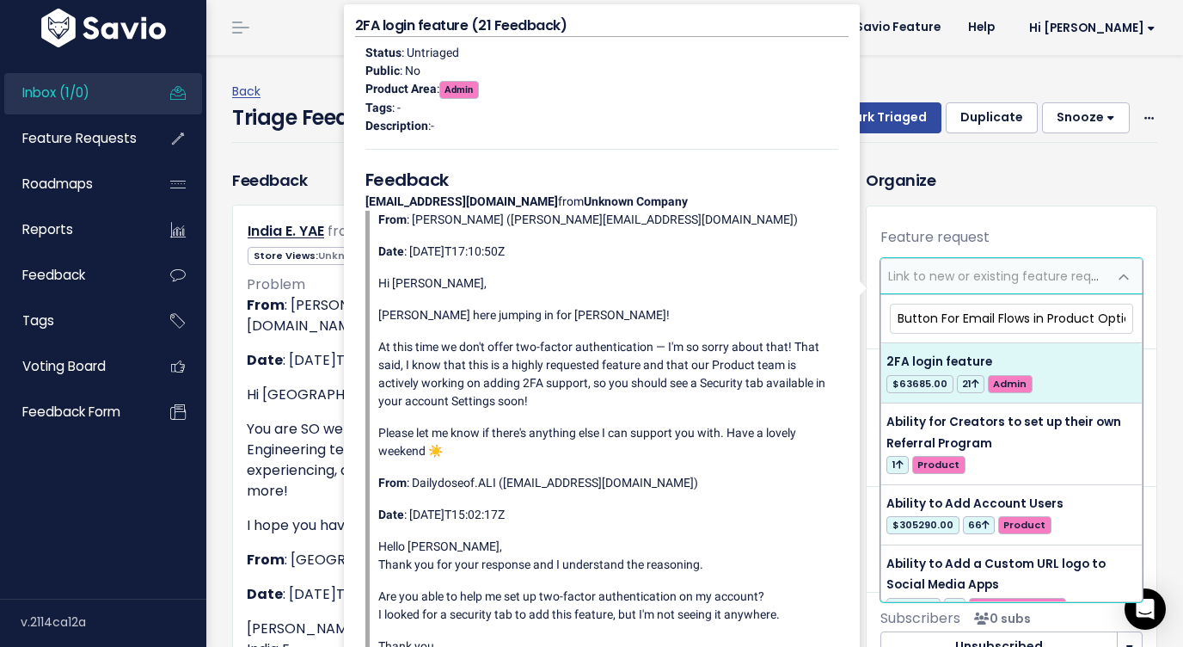
scroll to position [0, 235]
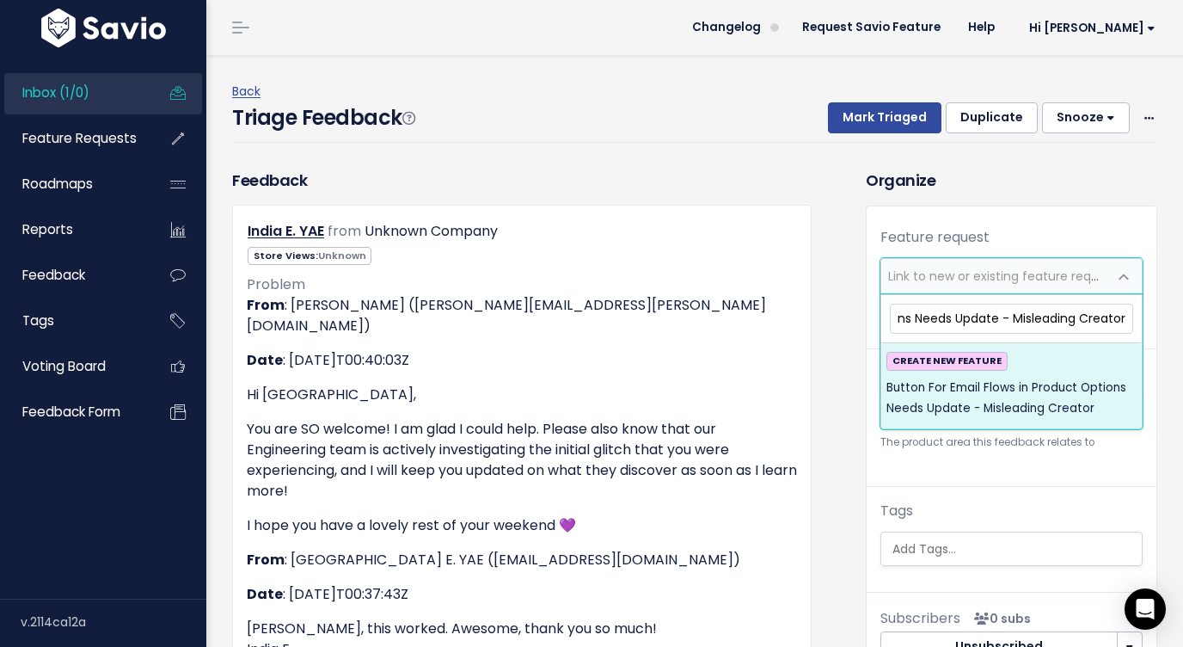
drag, startPoint x: 1000, startPoint y: 322, endPoint x: 1141, endPoint y: 327, distance: 141.1
click at [1141, 327] on span "Button For Email Flows in Product Options Needs Update - Misleading Creator CRE…" at bounding box center [1011, 361] width 262 height 134
drag, startPoint x: 1037, startPoint y: 319, endPoint x: 1155, endPoint y: 322, distance: 118.7
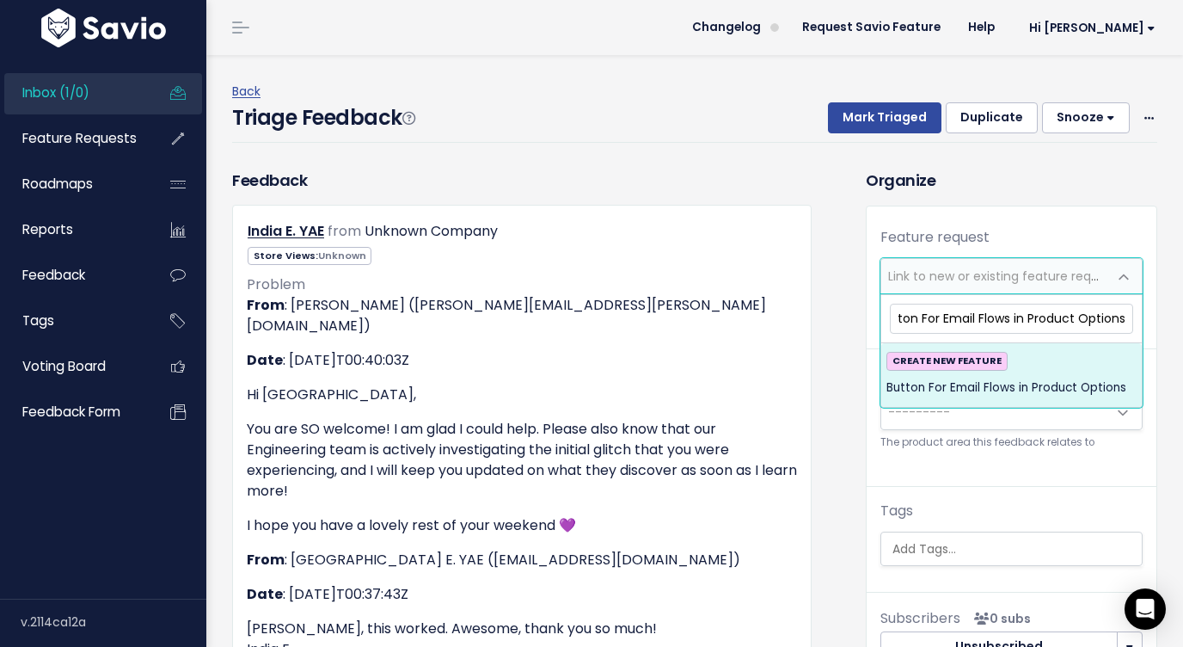
scroll to position [0, 0]
drag, startPoint x: 953, startPoint y: 317, endPoint x: 821, endPoint y: 316, distance: 132.4
click at [898, 319] on input "Button For Email Flows in Product Options" at bounding box center [1011, 318] width 243 height 30
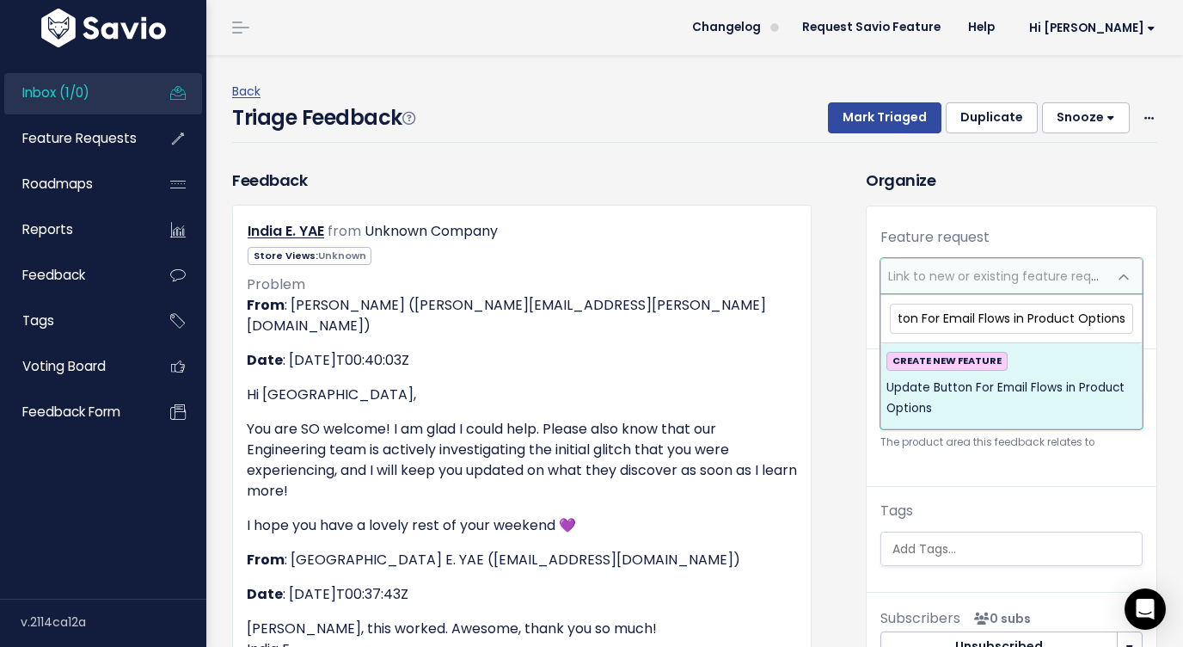
drag, startPoint x: 1025, startPoint y: 320, endPoint x: 1156, endPoint y: 327, distance: 131.7
type input "Update Button For Email Flows in Product Options"
click at [1036, 385] on span "Update Button For Email Flows in Product Options" at bounding box center [1011, 398] width 250 height 42
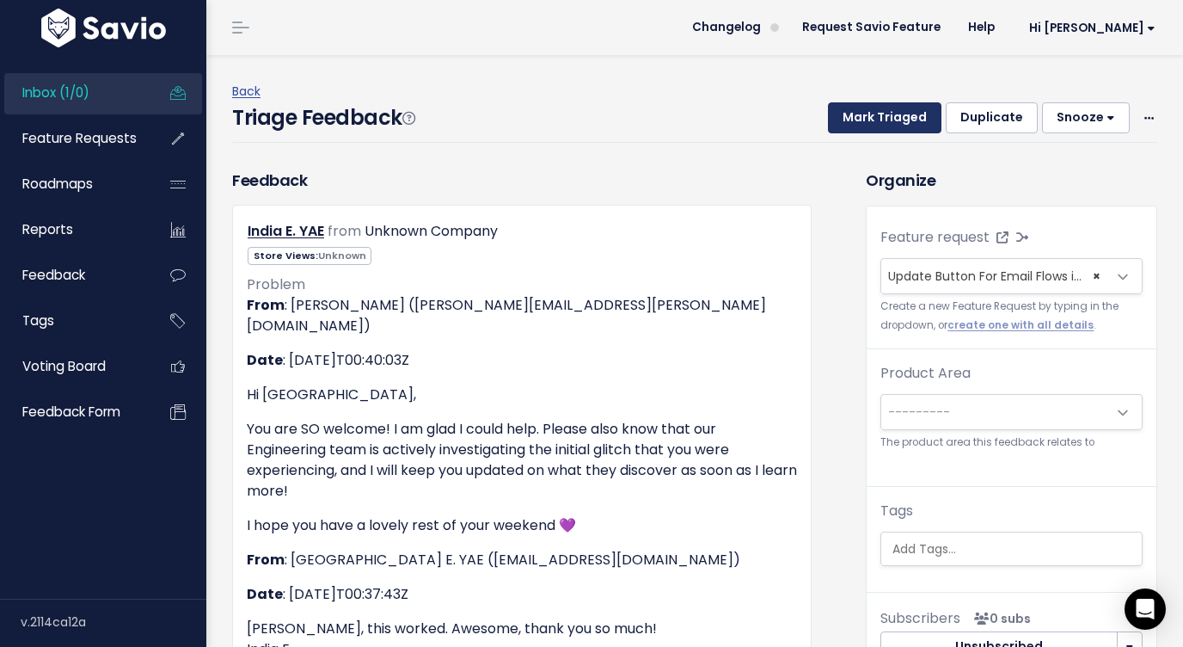
click at [868, 128] on button "Mark Triaged" at bounding box center [884, 117] width 113 height 31
